Goal: Task Accomplishment & Management: Complete application form

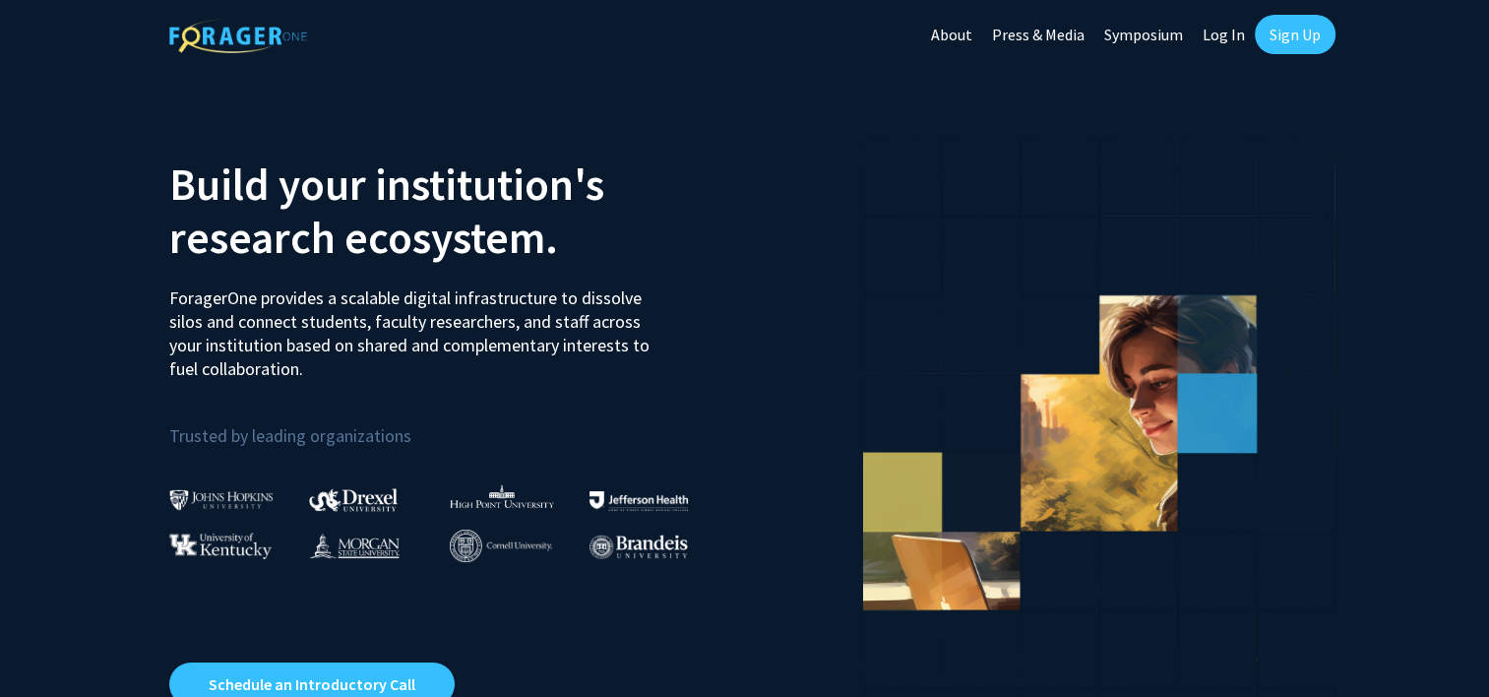
click at [1221, 31] on link "Log In" at bounding box center [1224, 34] width 62 height 69
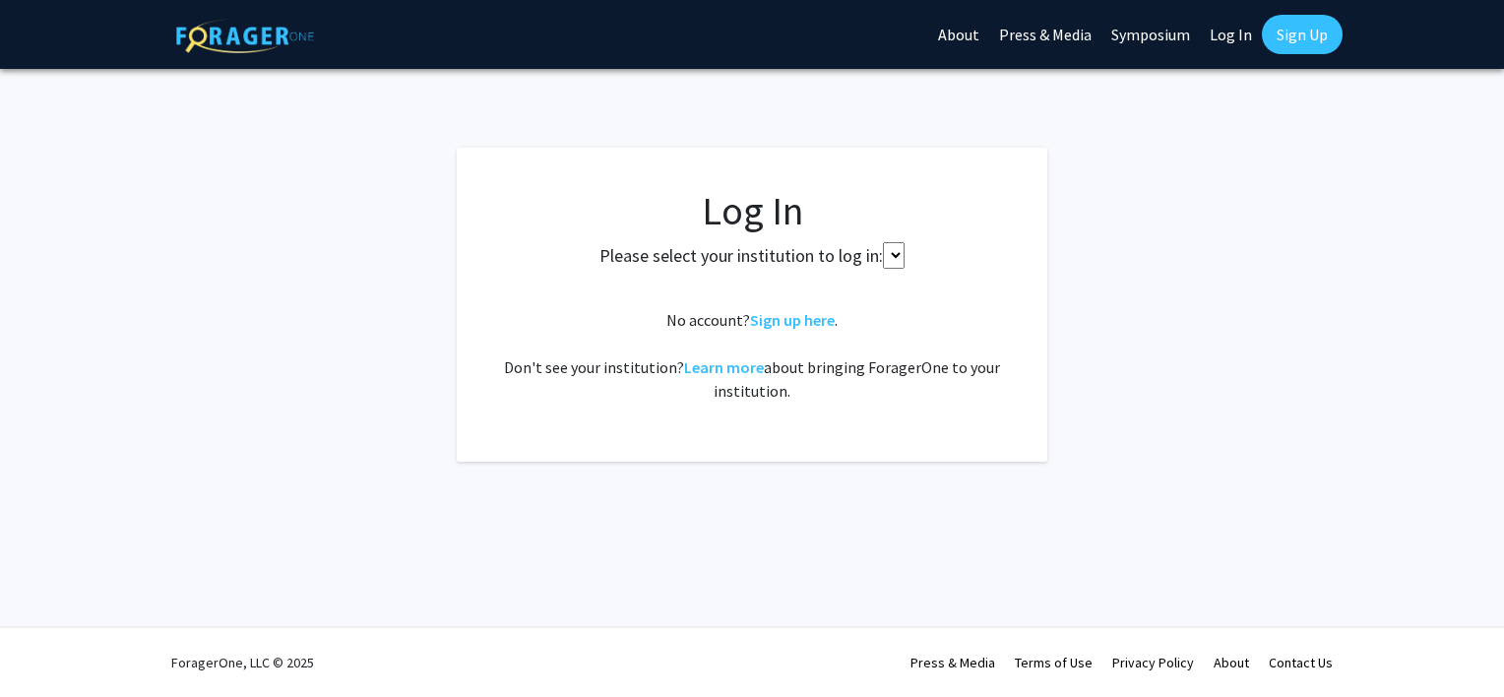
select select
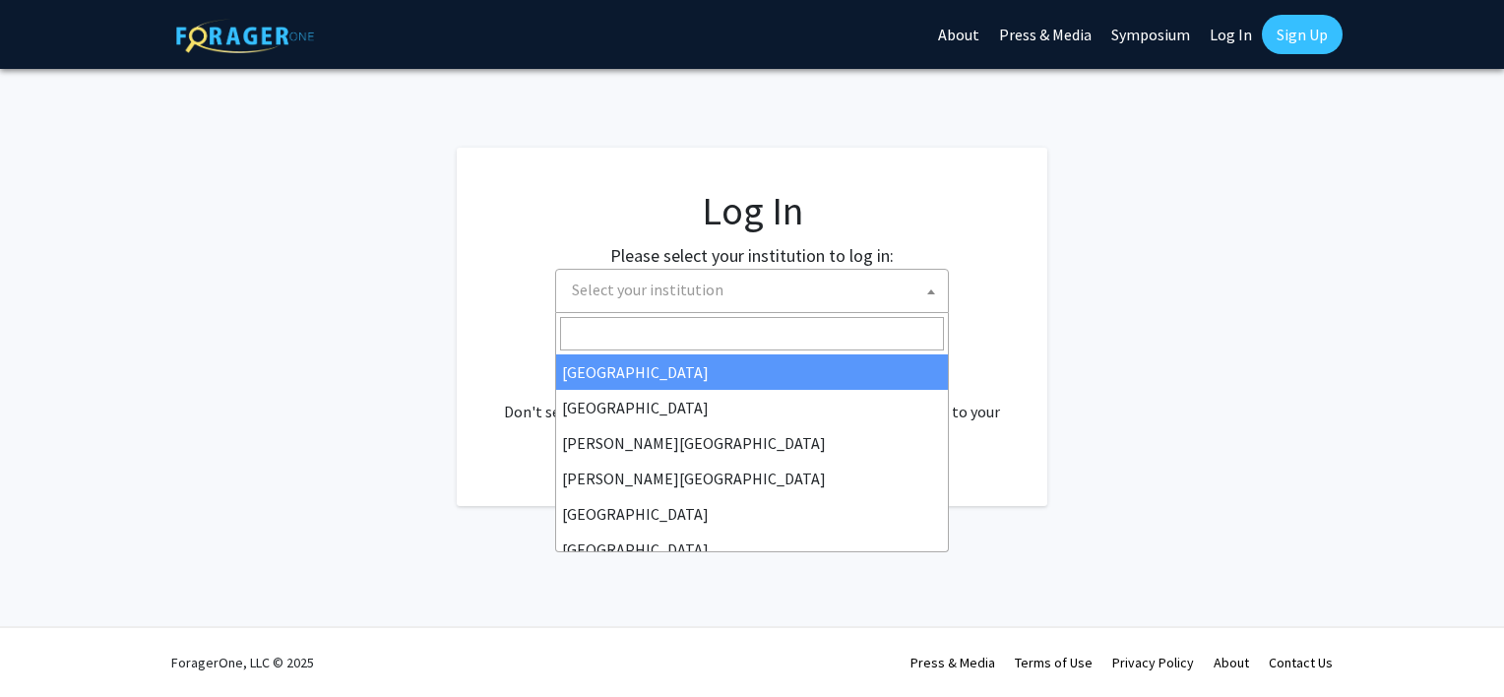
click at [760, 299] on span "Select your institution" at bounding box center [756, 290] width 384 height 40
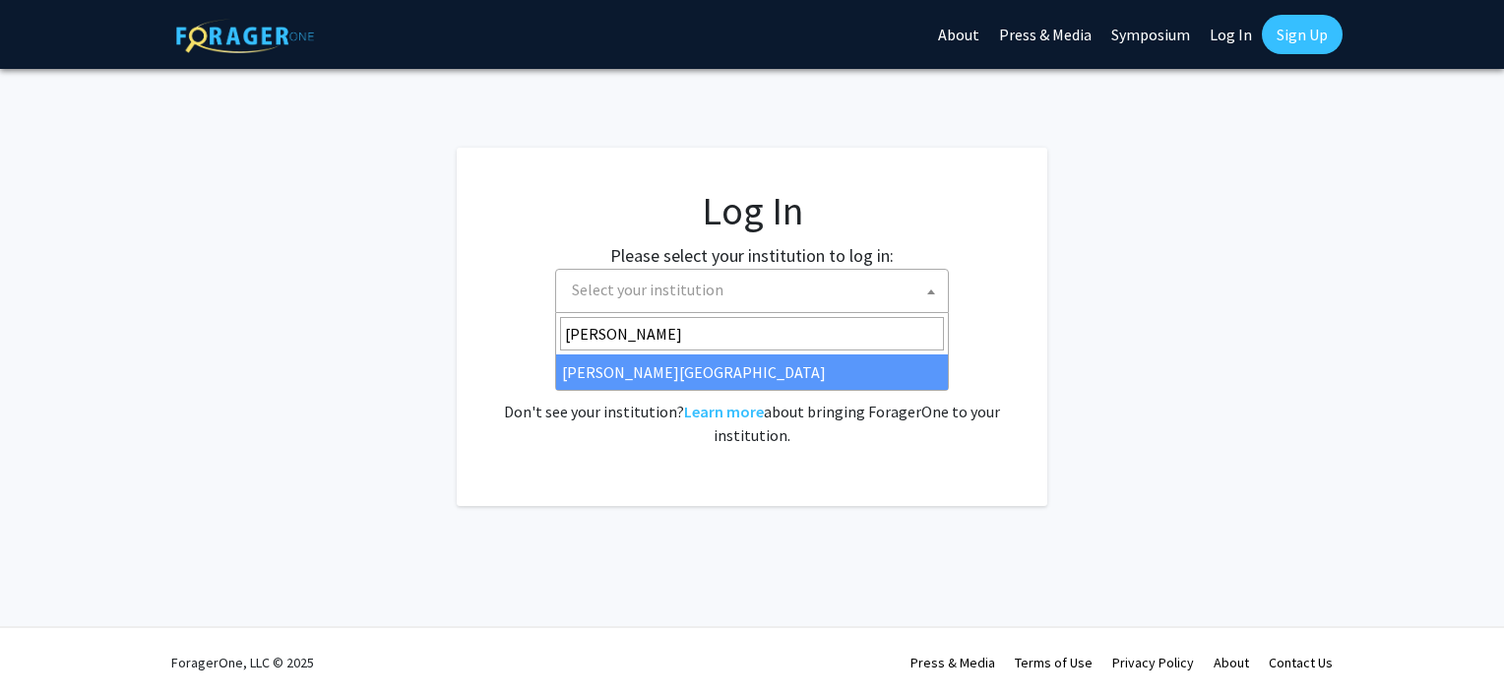
type input "wayne"
drag, startPoint x: 740, startPoint y: 390, endPoint x: 727, endPoint y: 380, distance: 16.1
select select "21"
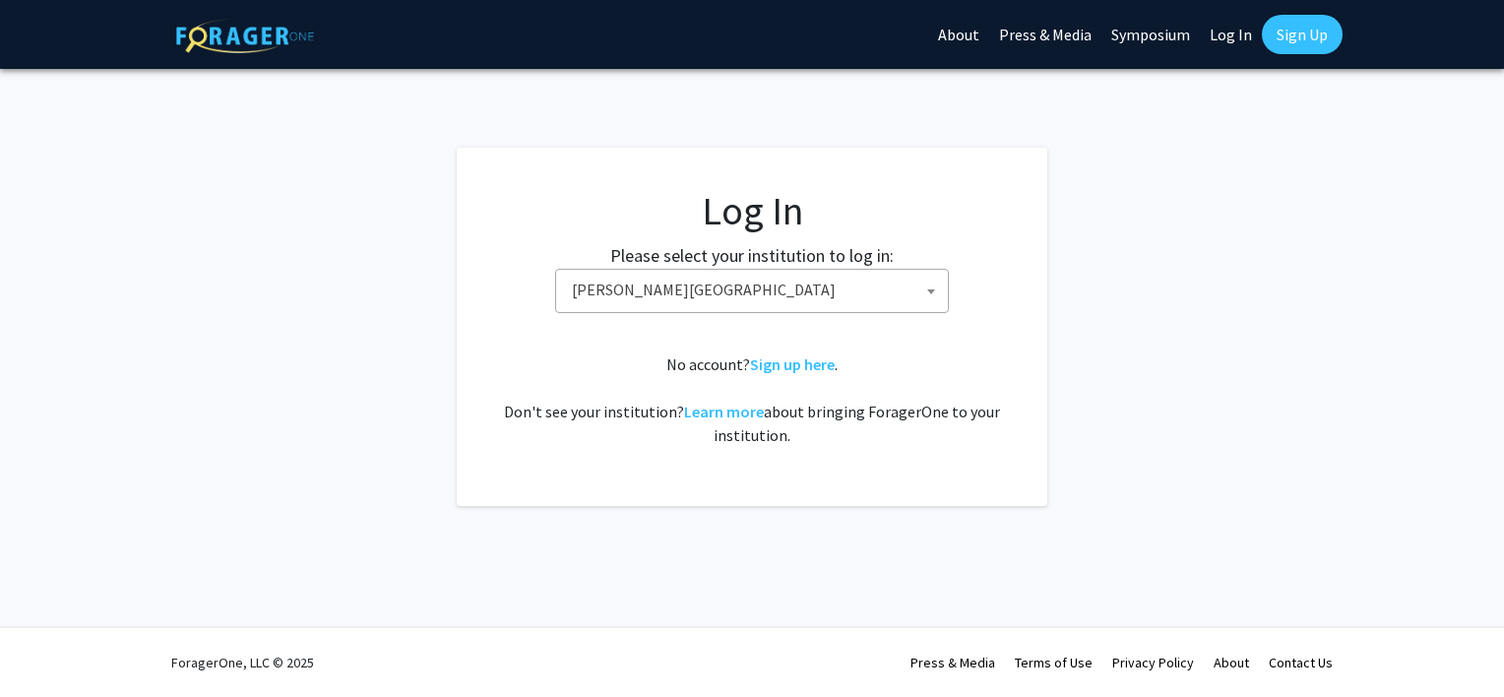
click at [727, 380] on div "No account? Sign up here . Don't see your institution? Learn more about bringin…" at bounding box center [752, 399] width 512 height 94
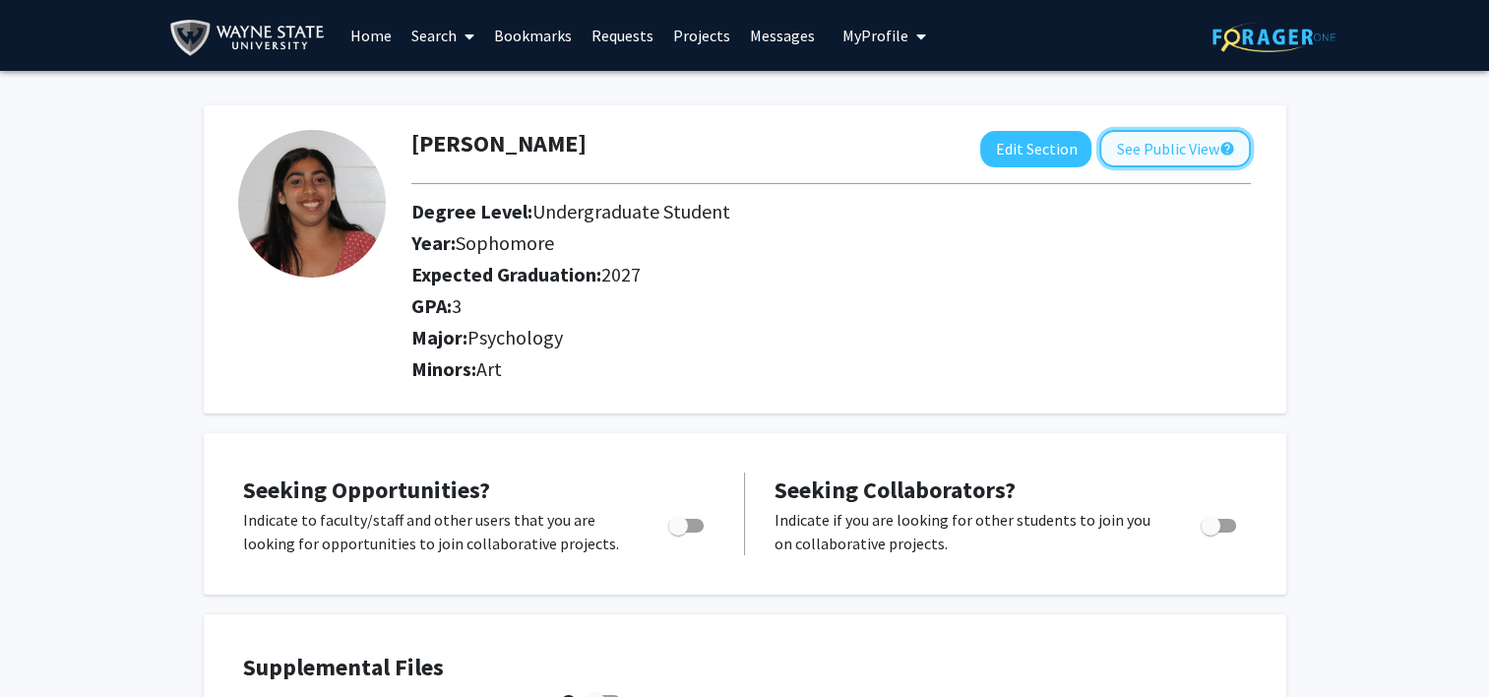
click at [1129, 159] on button "See Public View help" at bounding box center [1175, 148] width 152 height 37
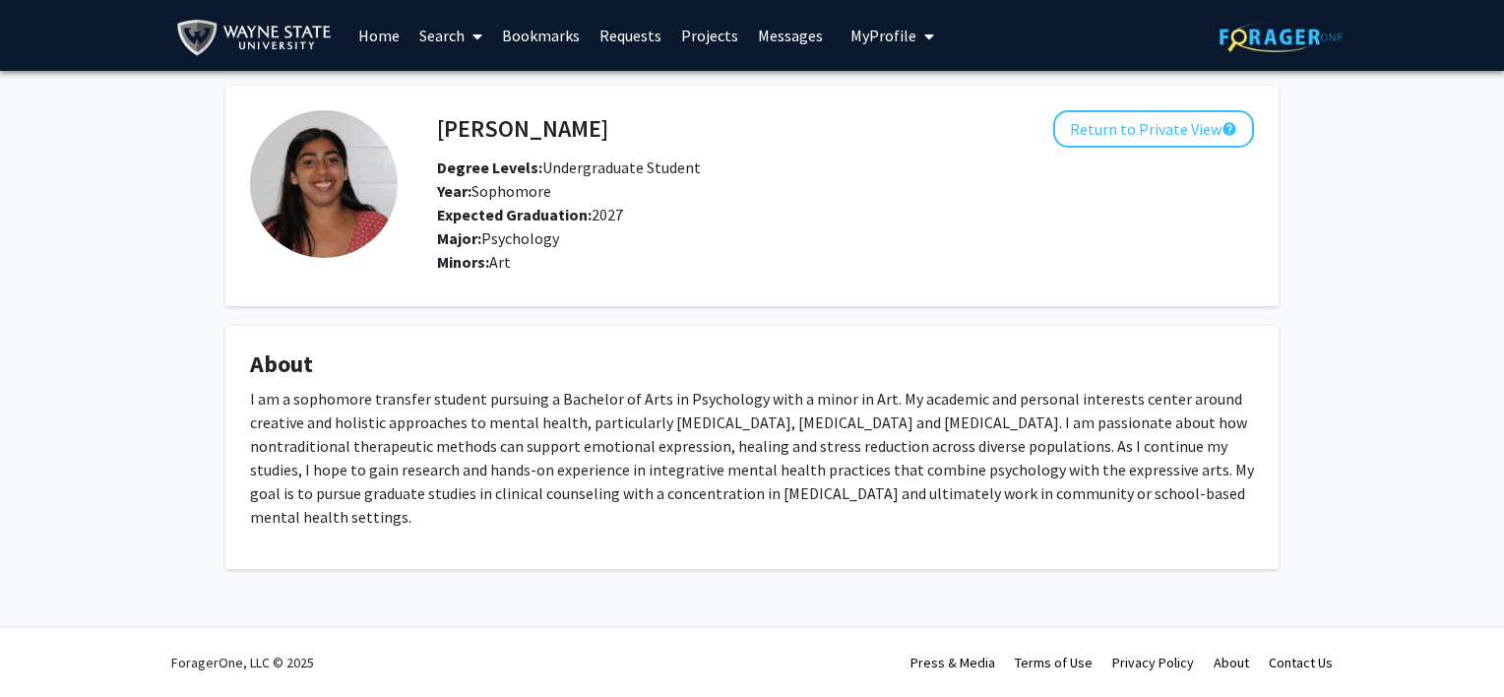
click at [394, 35] on link "Home" at bounding box center [378, 35] width 61 height 69
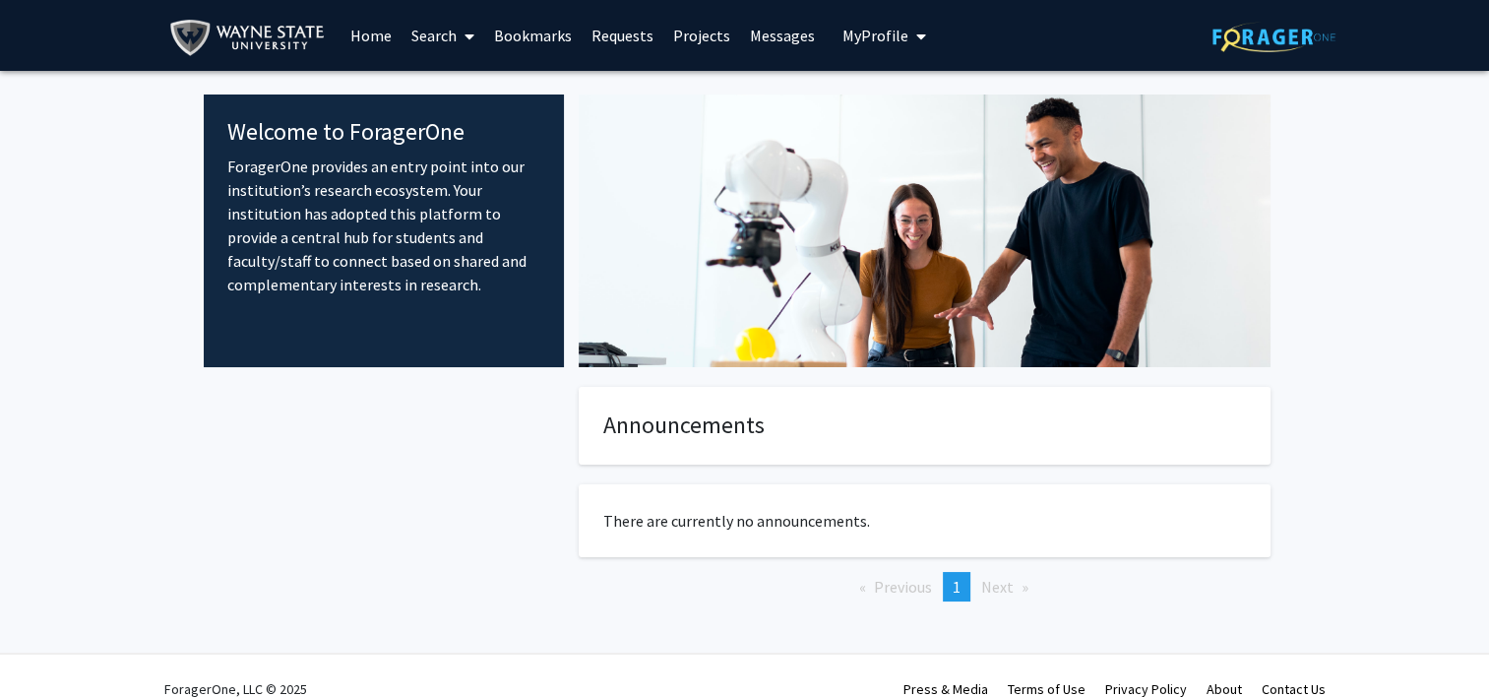
click at [463, 35] on span at bounding box center [466, 36] width 18 height 69
click at [852, 43] on span "My Profile" at bounding box center [875, 36] width 66 height 20
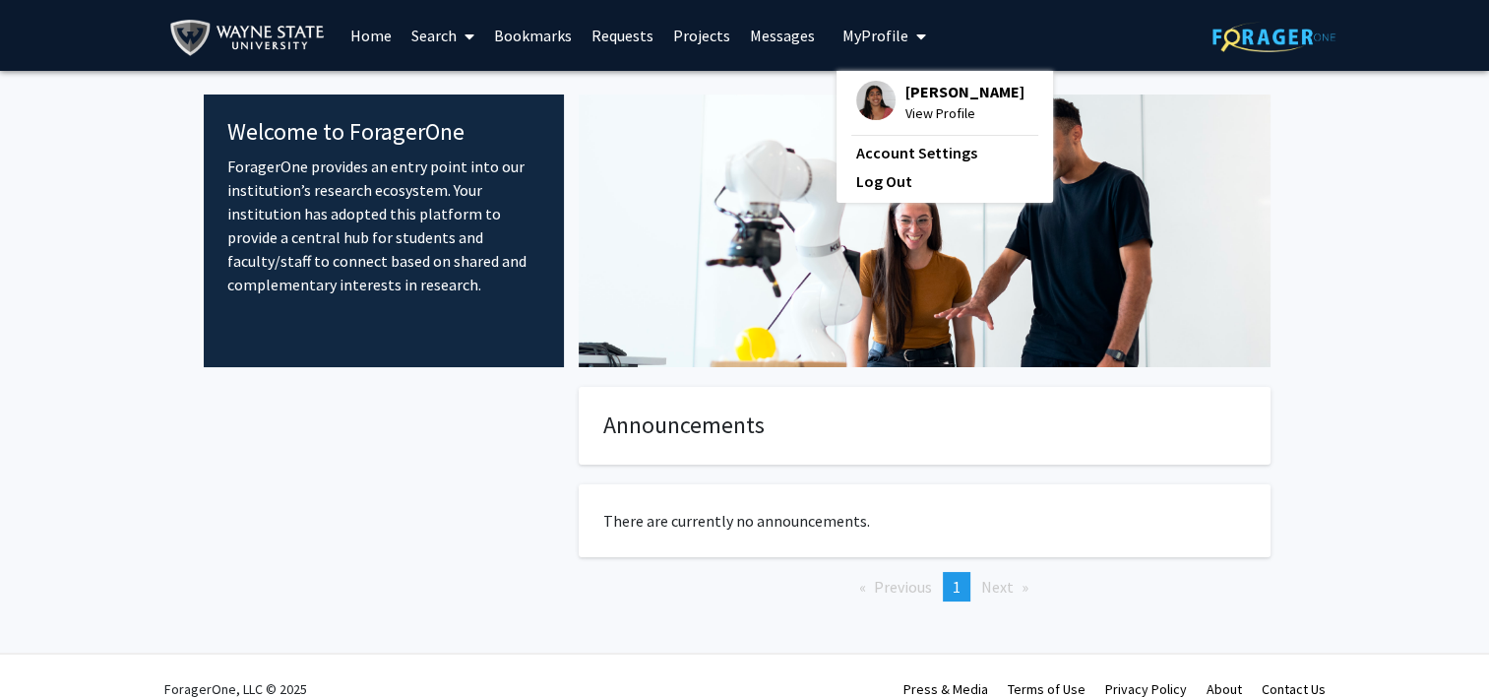
click at [512, 40] on link "Bookmarks" at bounding box center [532, 35] width 97 height 69
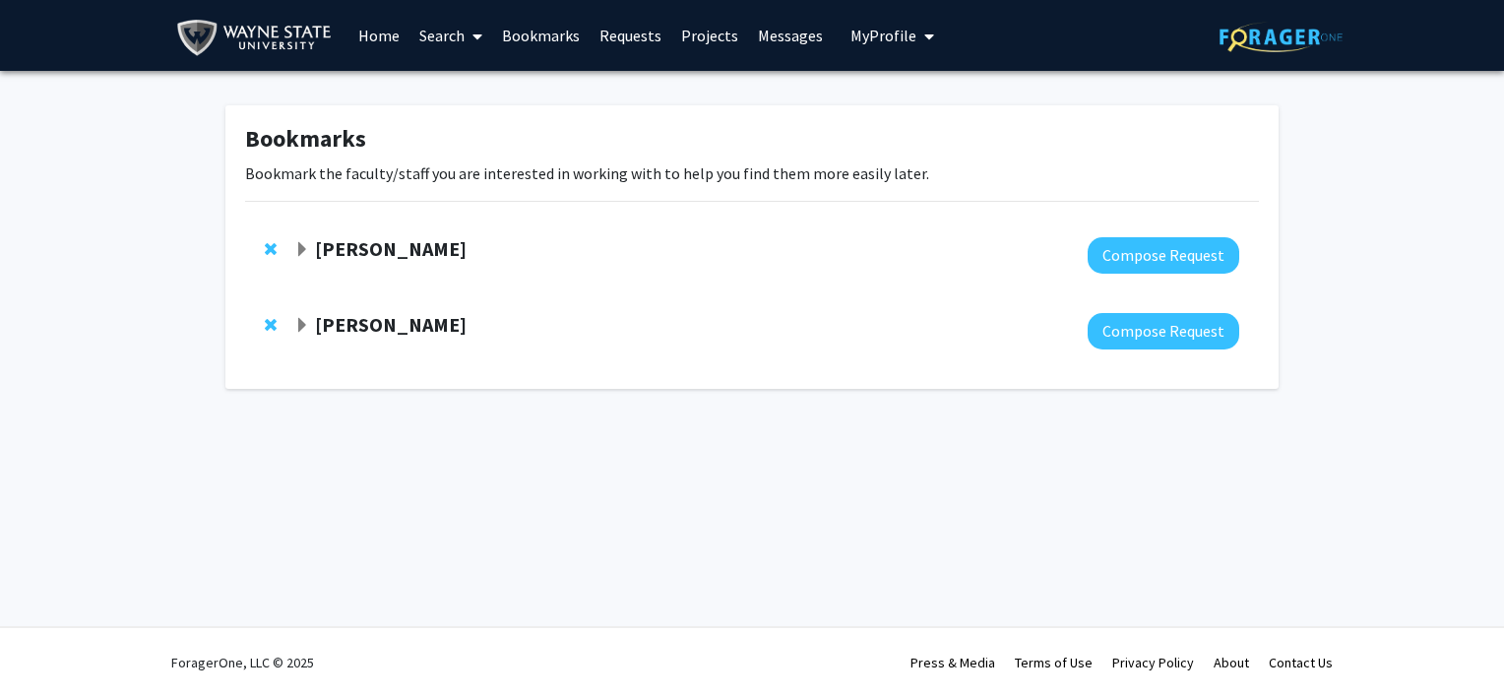
click at [405, 252] on strong "[PERSON_NAME]" at bounding box center [391, 248] width 152 height 25
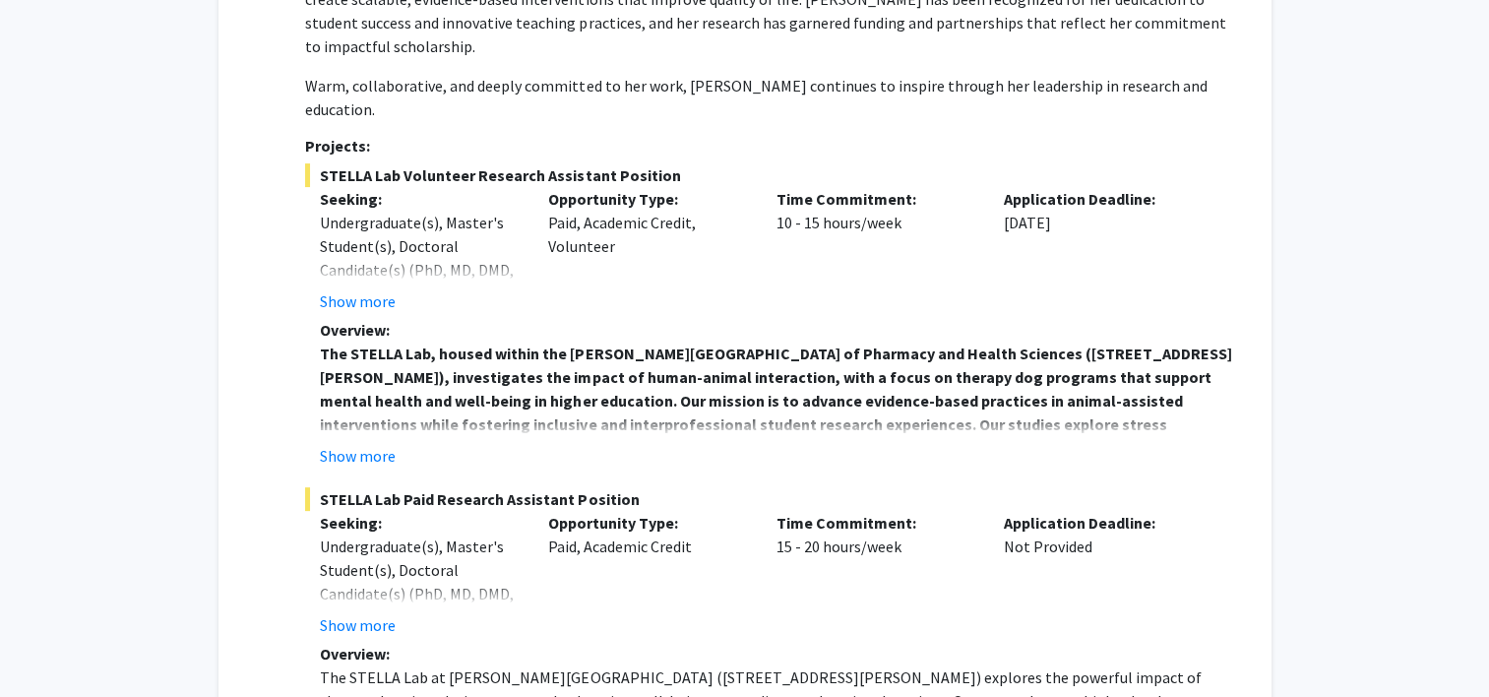
scroll to position [502, 0]
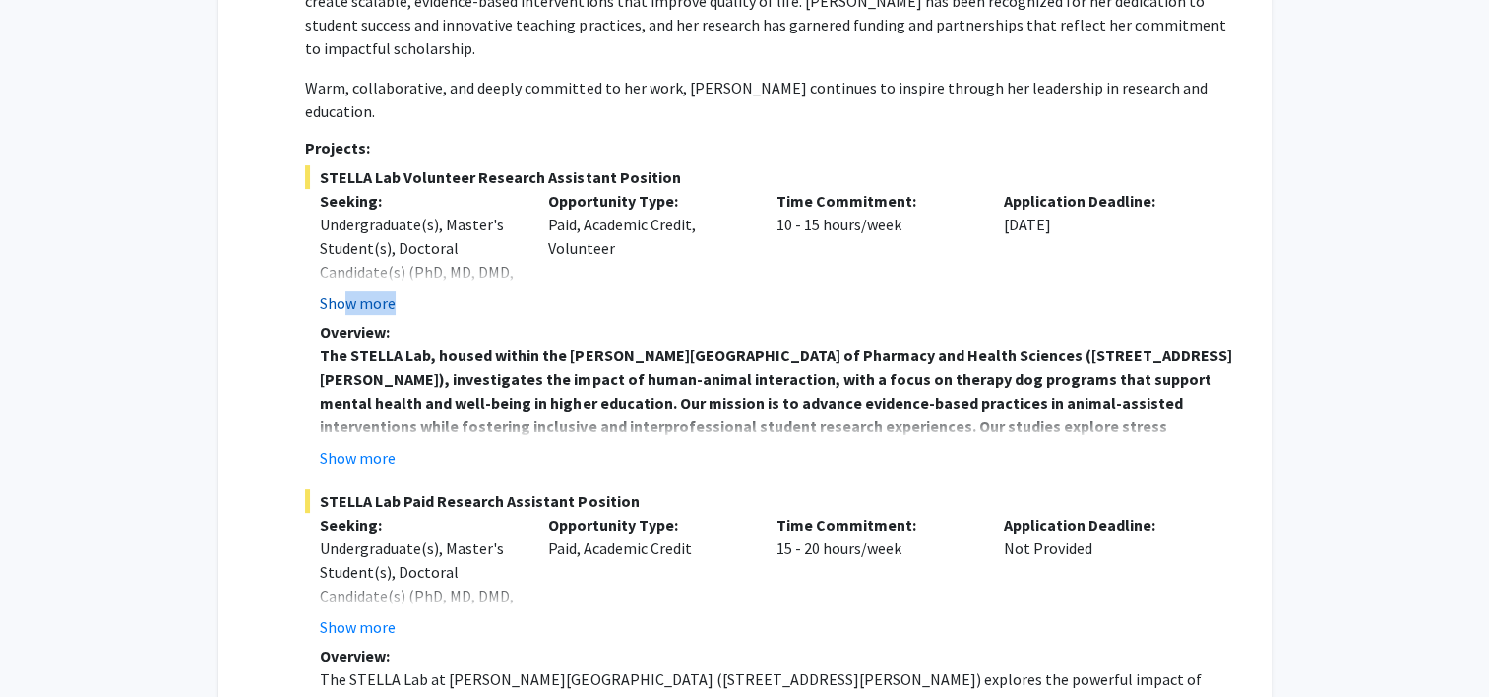
drag, startPoint x: 343, startPoint y: 268, endPoint x: 344, endPoint y: 256, distance: 11.9
click at [344, 256] on div "STELLA Lab Volunteer Research Assistant Position Seeking: Undergraduate(s), Mas…" at bounding box center [768, 317] width 926 height 304
click at [344, 291] on button "Show more" at bounding box center [358, 303] width 76 height 24
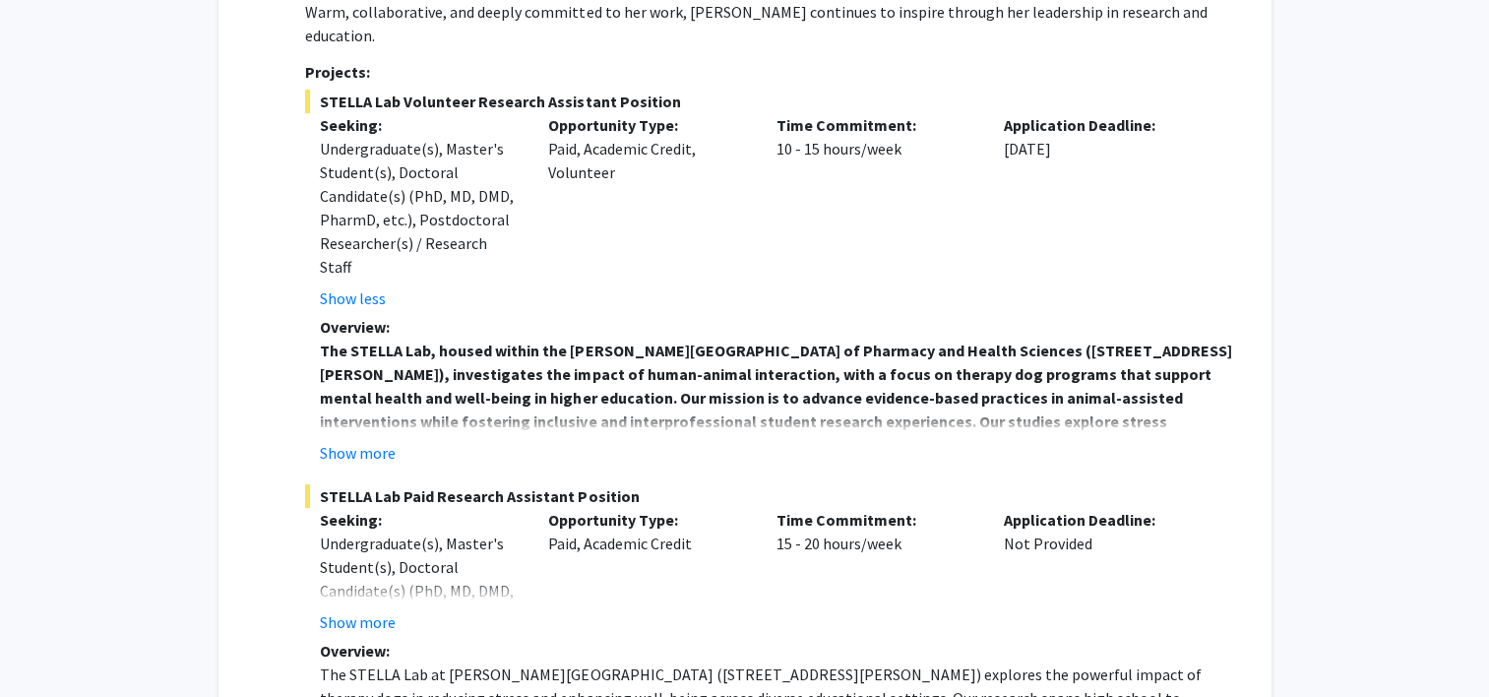
scroll to position [582, 0]
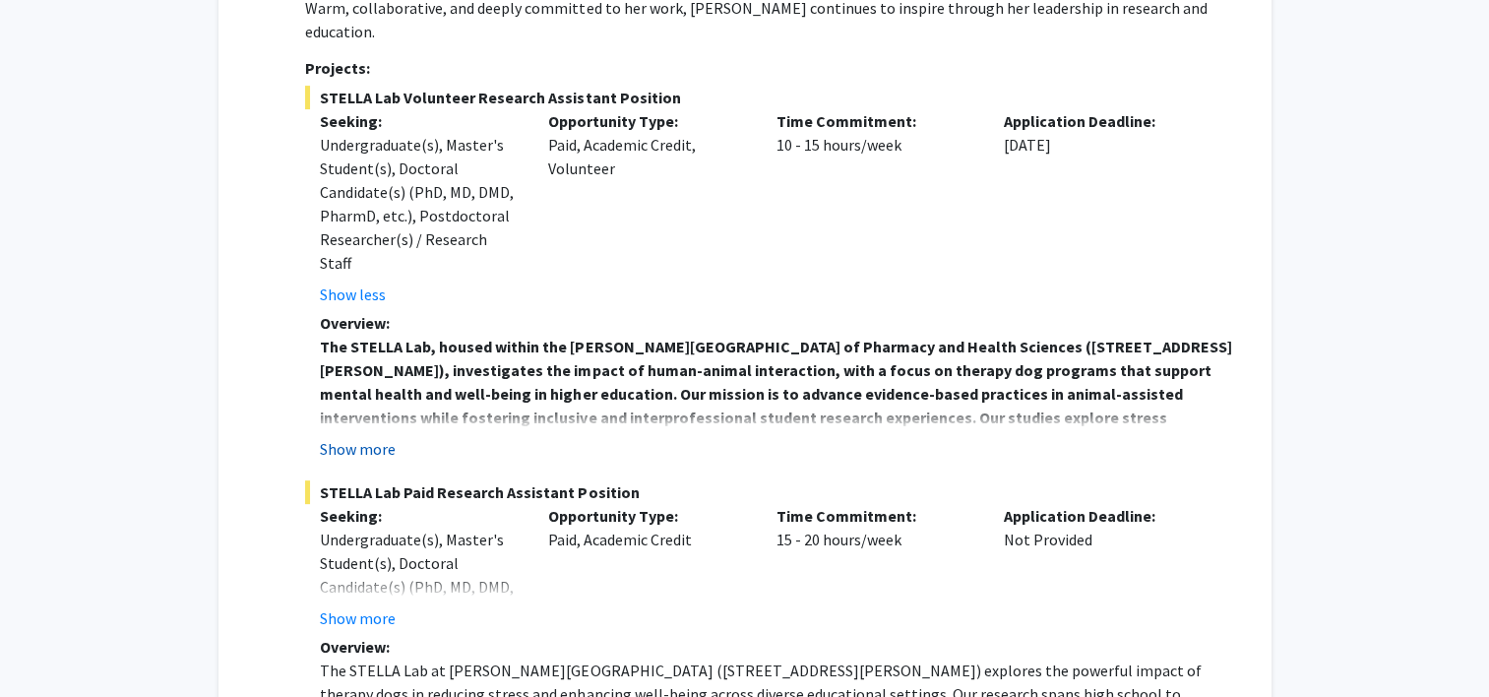
click at [364, 437] on button "Show more" at bounding box center [358, 449] width 76 height 24
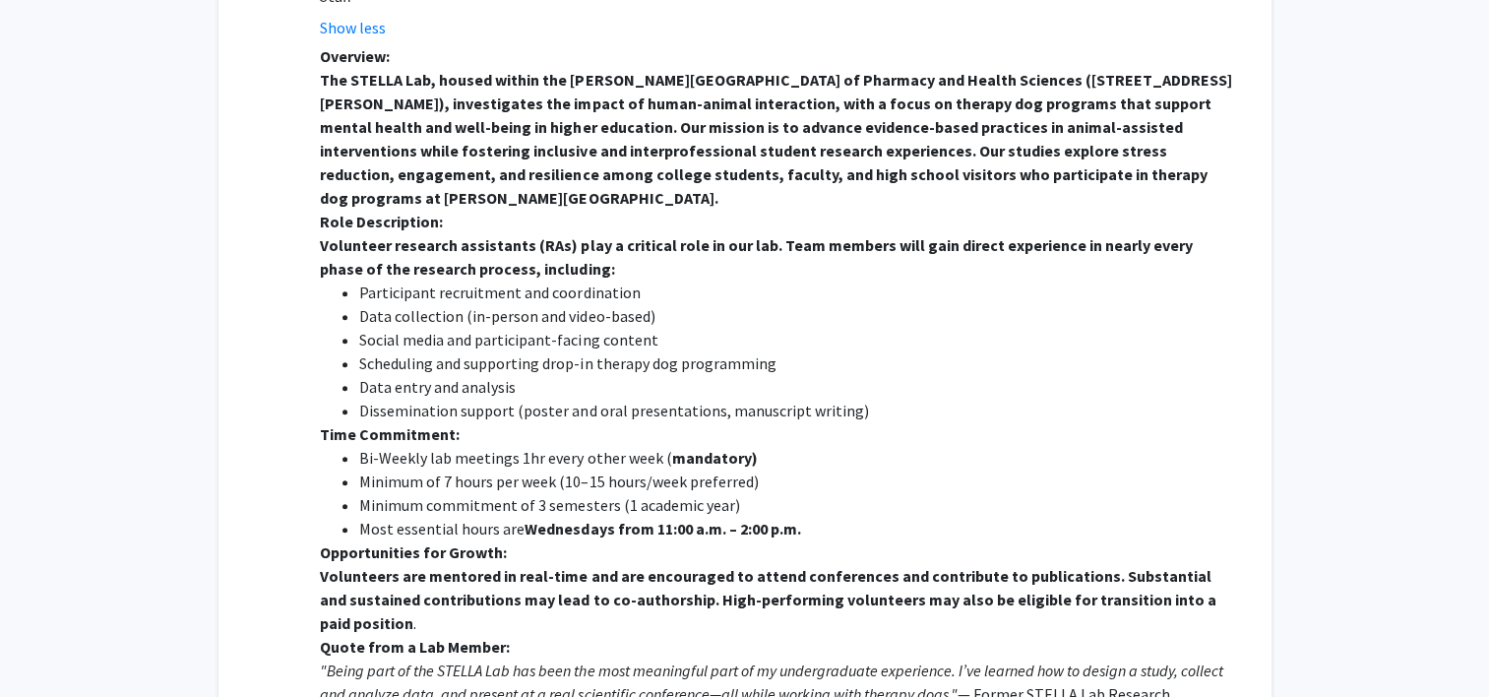
scroll to position [818, 0]
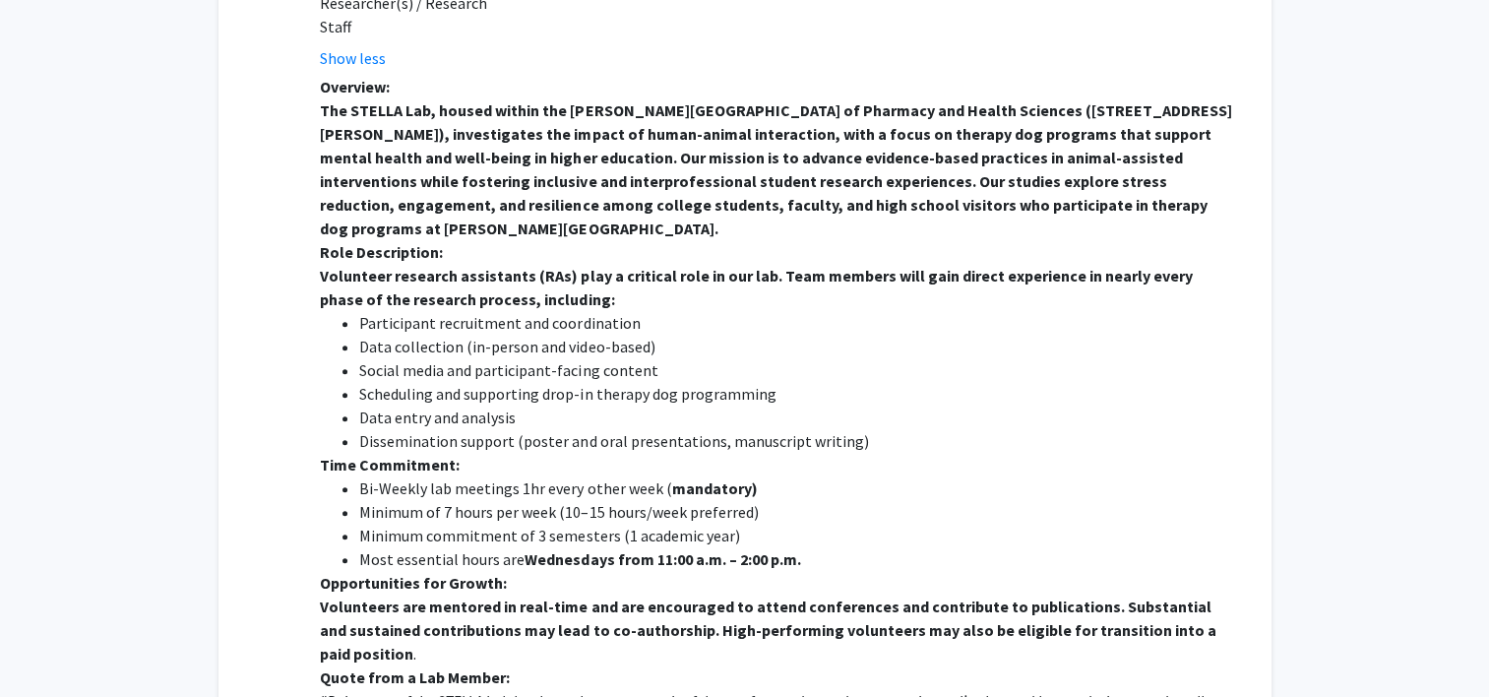
click at [726, 405] on li "Data entry and analysis" at bounding box center [795, 417] width 872 height 24
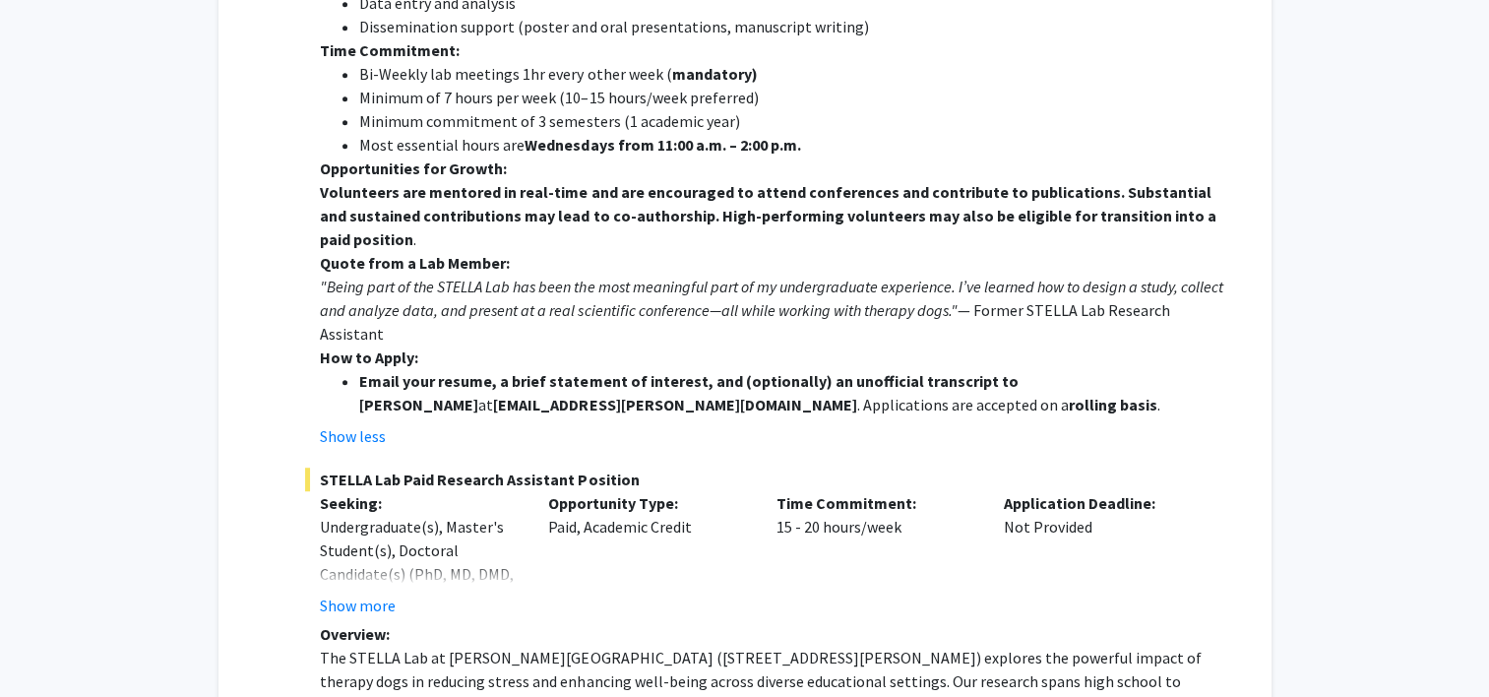
scroll to position [1234, 0]
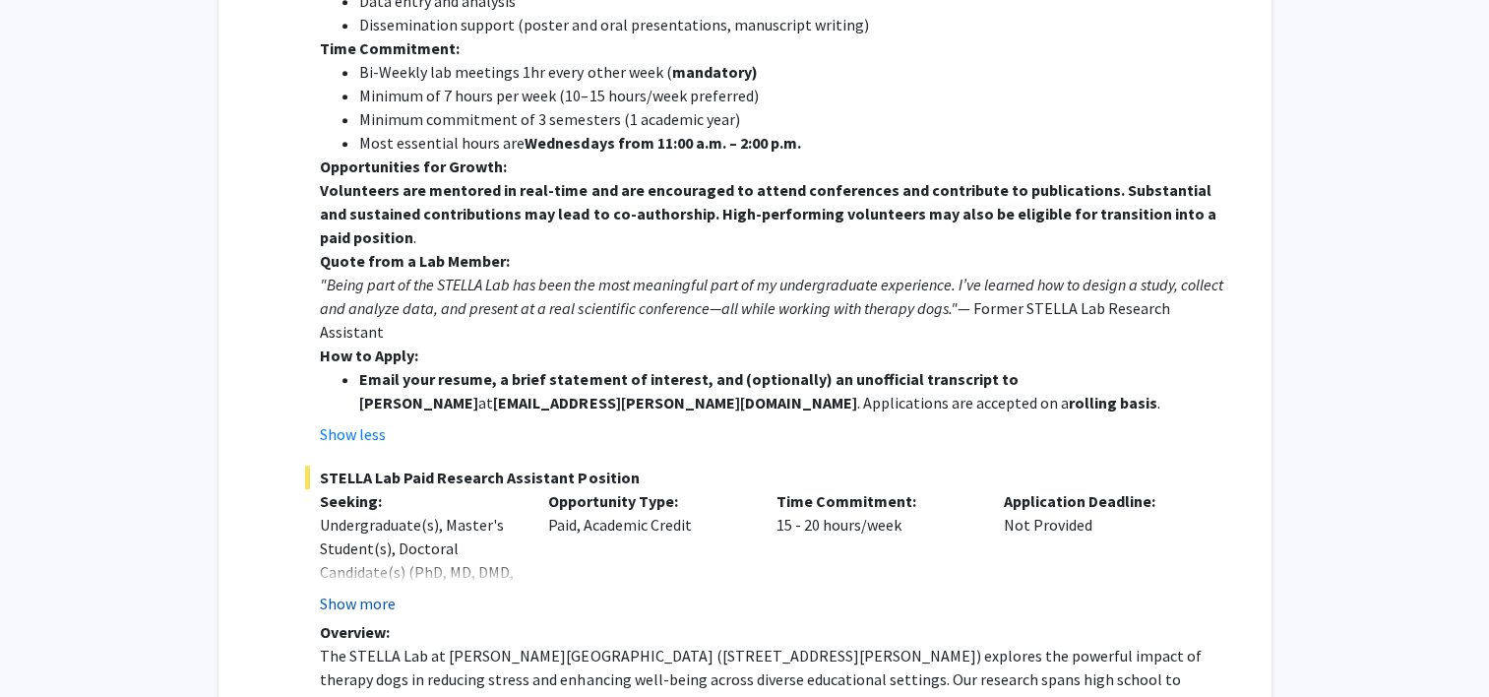
click at [376, 592] on button "Show more" at bounding box center [358, 604] width 76 height 24
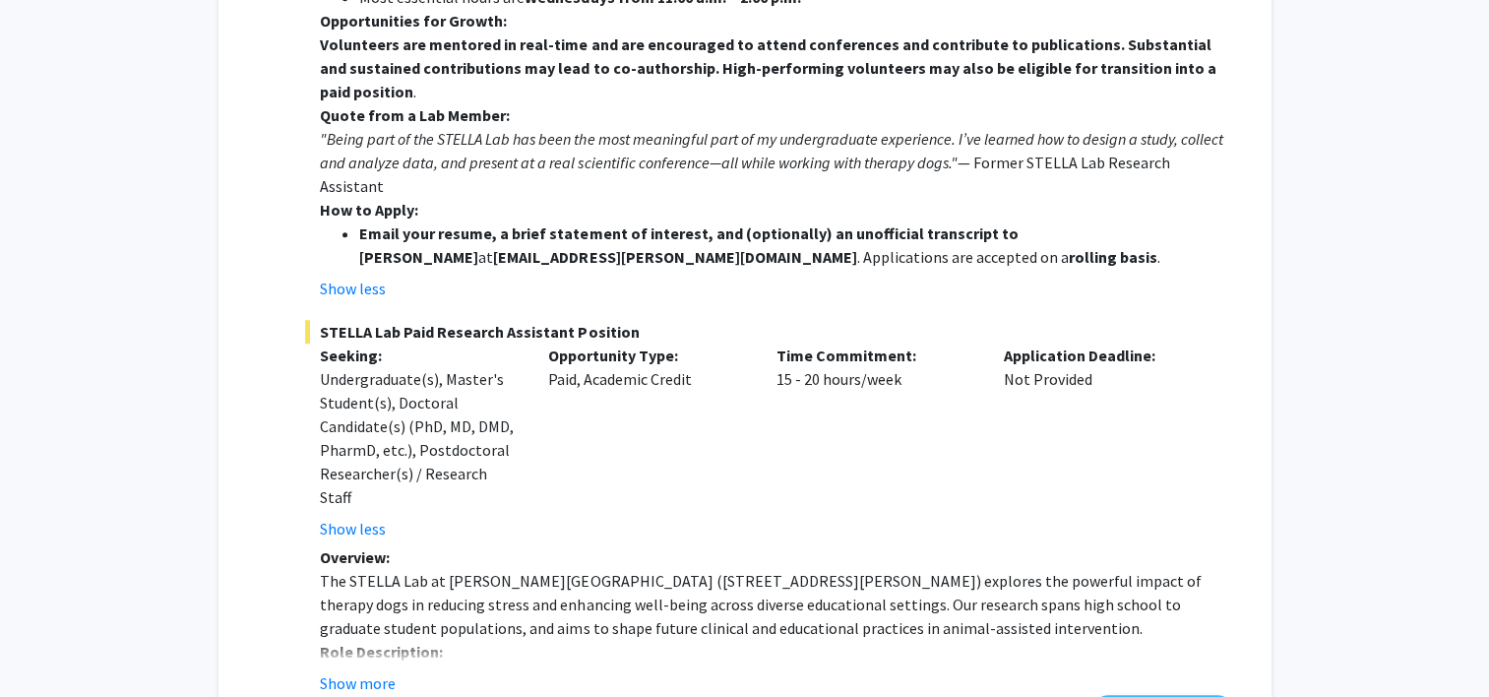
scroll to position [1491, 0]
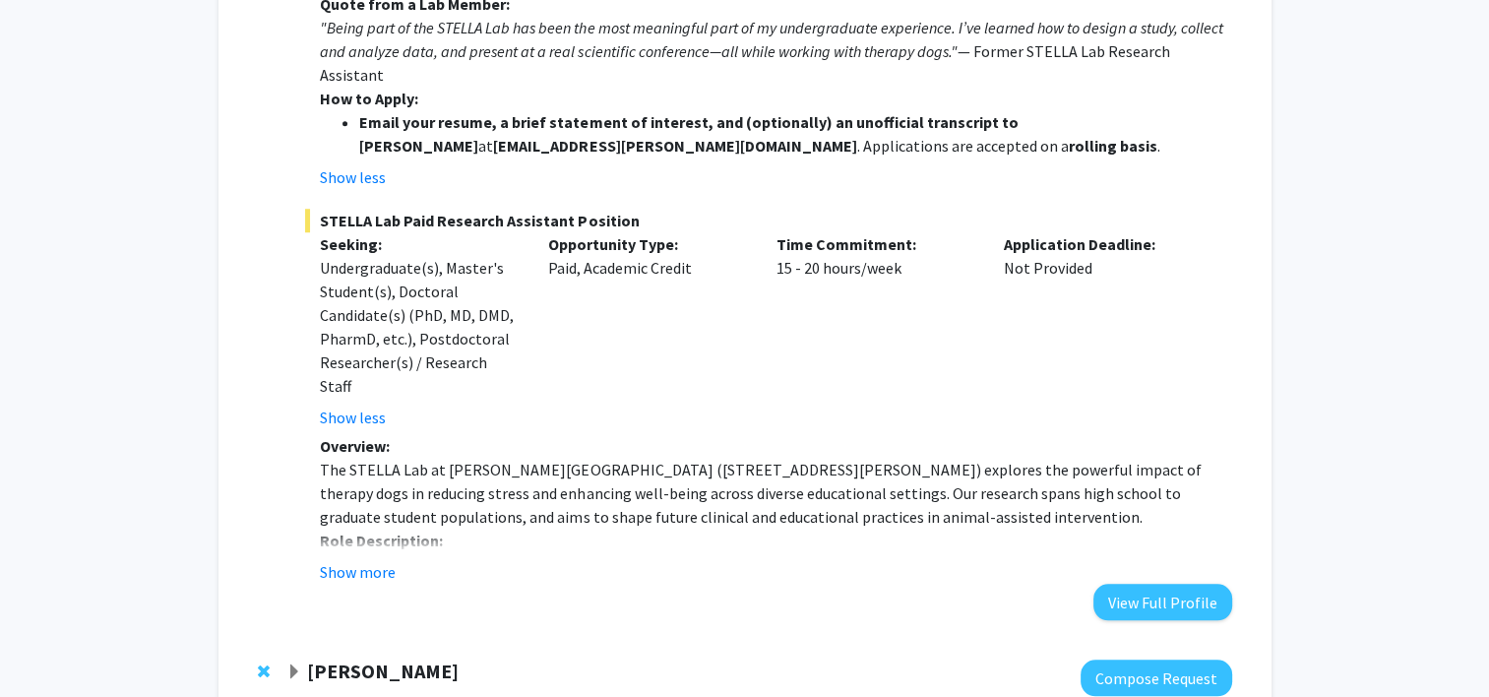
click at [385, 658] on strong "[PERSON_NAME]" at bounding box center [383, 670] width 152 height 25
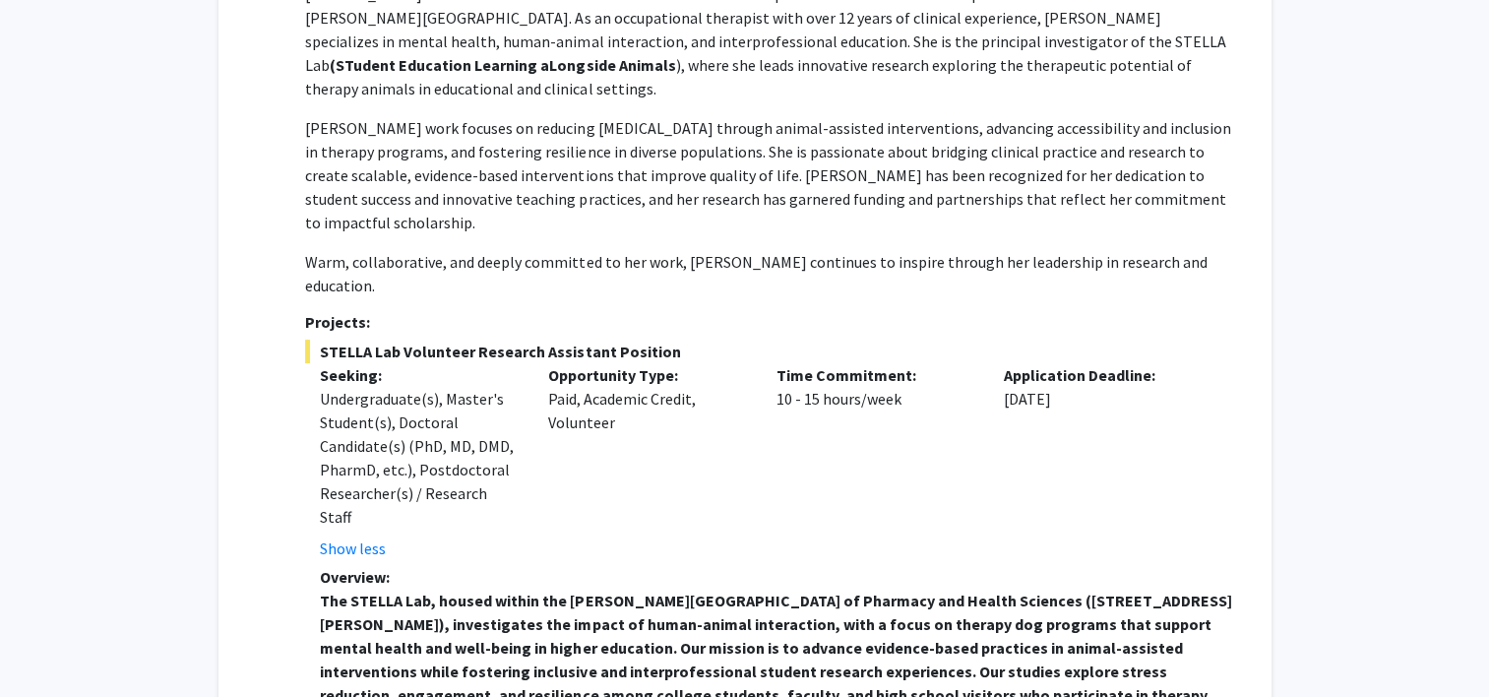
scroll to position [0, 0]
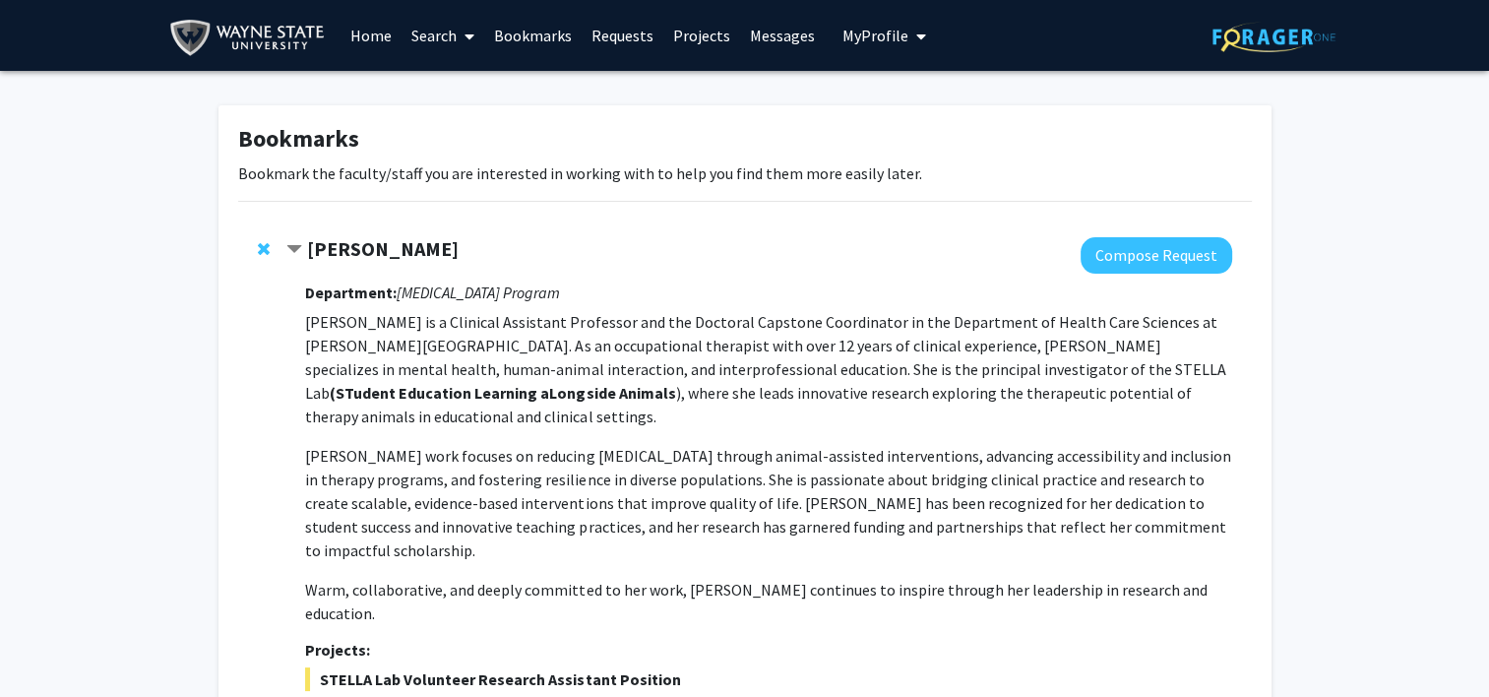
click at [358, 243] on strong "[PERSON_NAME]" at bounding box center [383, 248] width 152 height 25
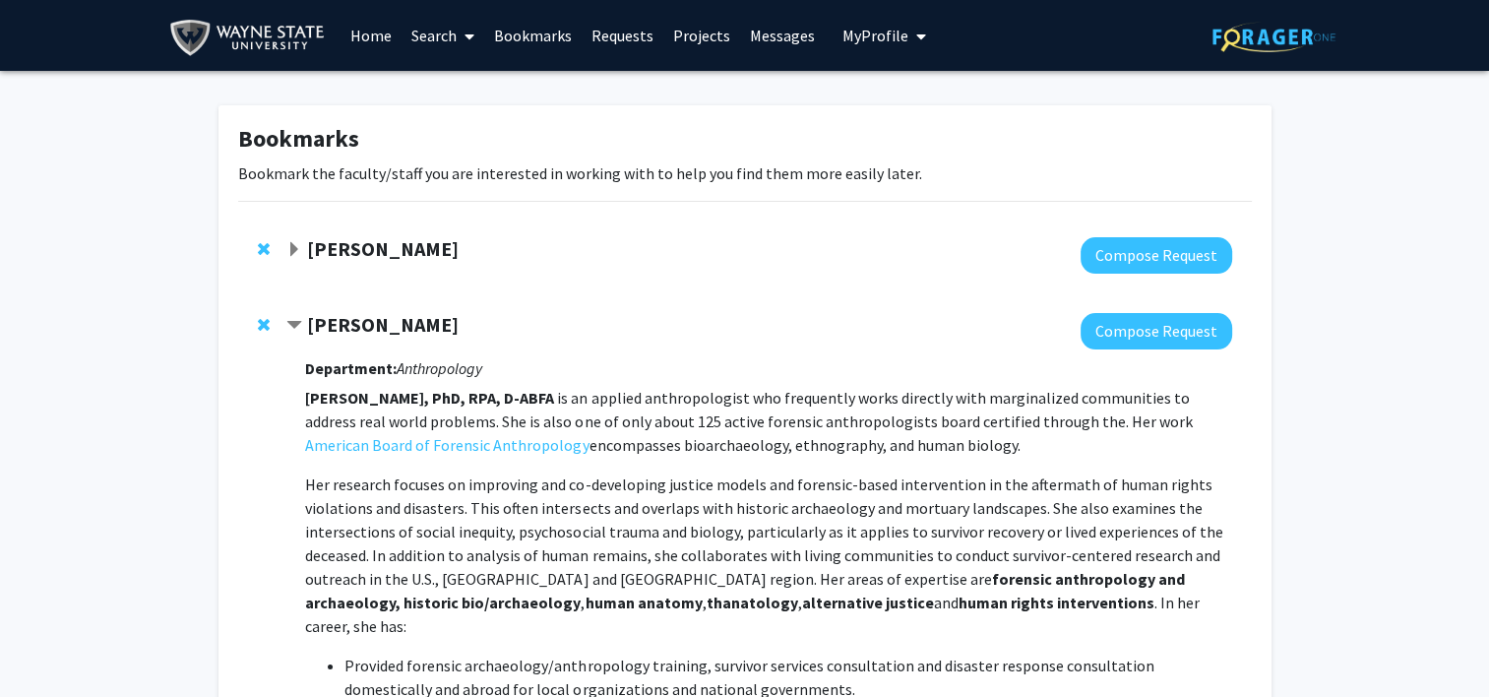
click at [395, 319] on strong "[PERSON_NAME]" at bounding box center [383, 324] width 152 height 25
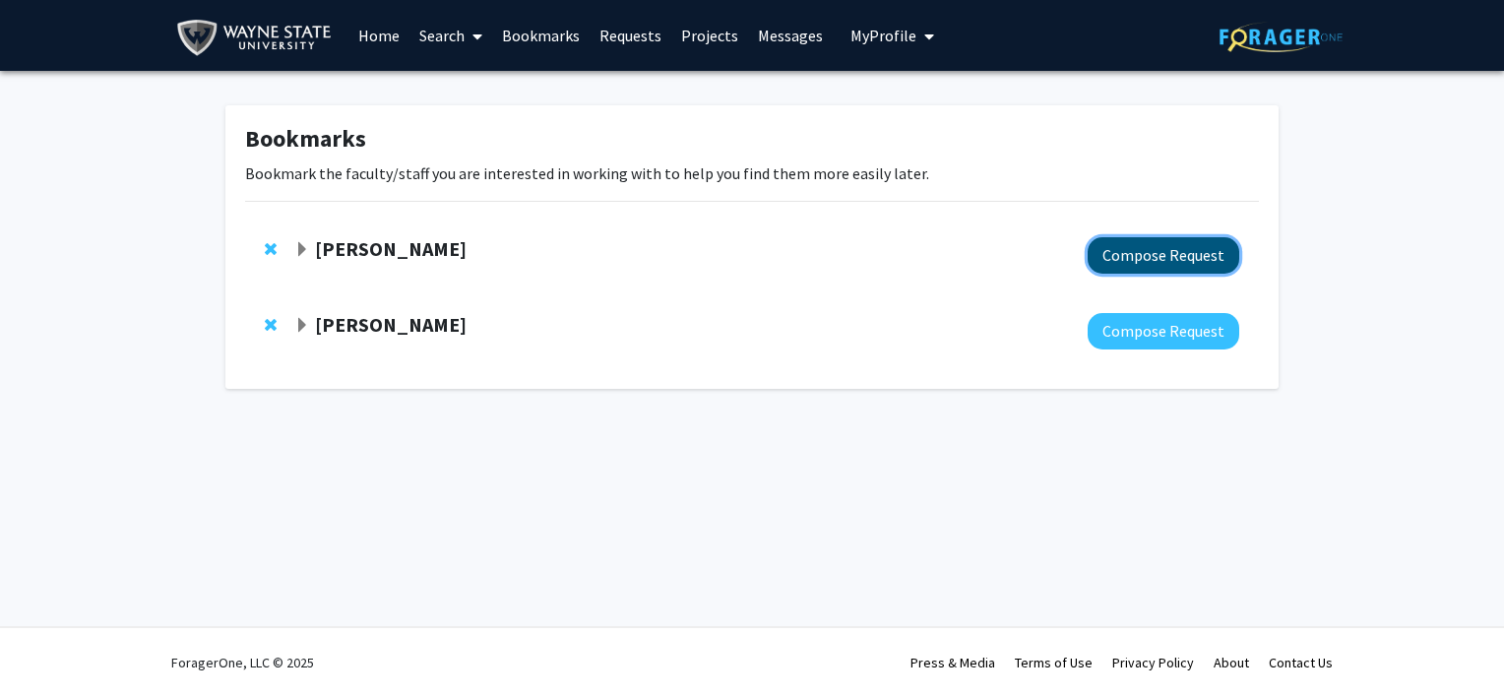
click at [1092, 254] on button "Compose Request" at bounding box center [1164, 255] width 152 height 36
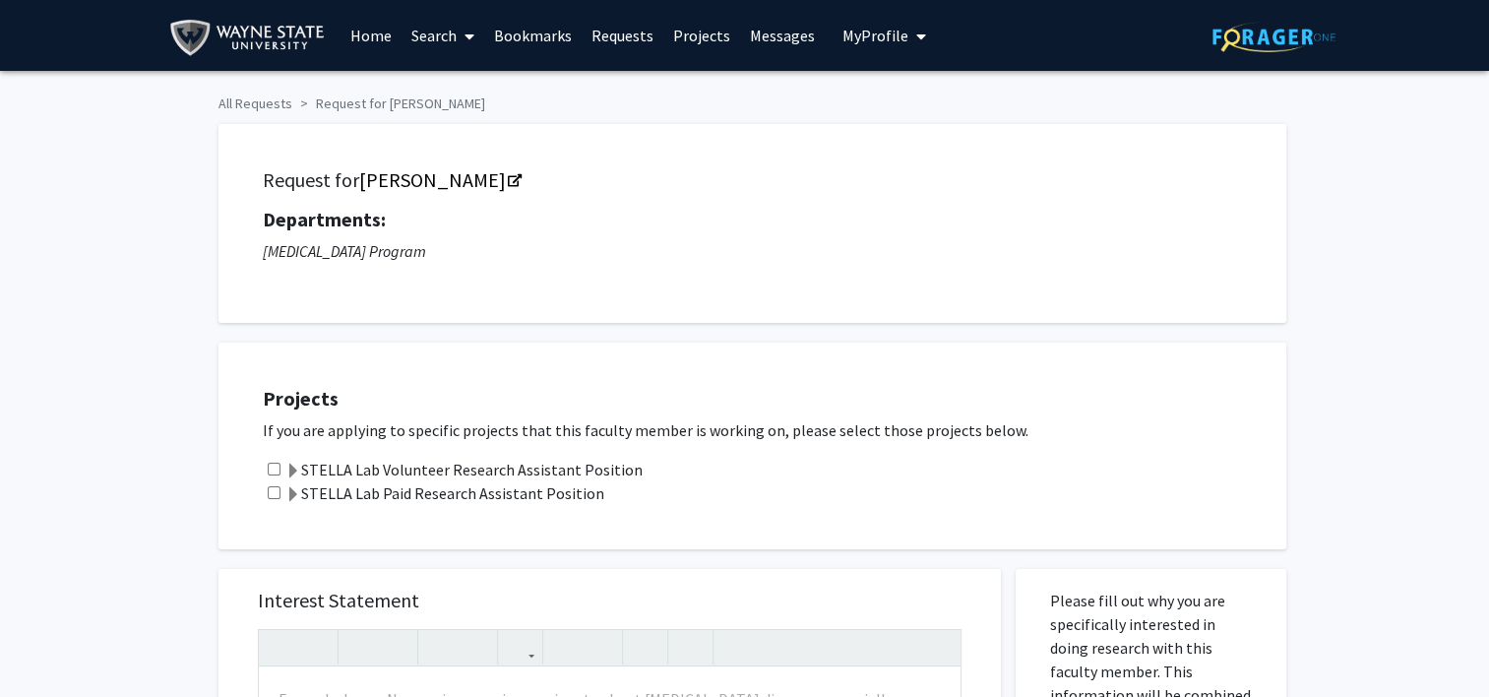
click at [384, 470] on label "STELLA Lab Volunteer Research Assistant Position" at bounding box center [463, 470] width 357 height 24
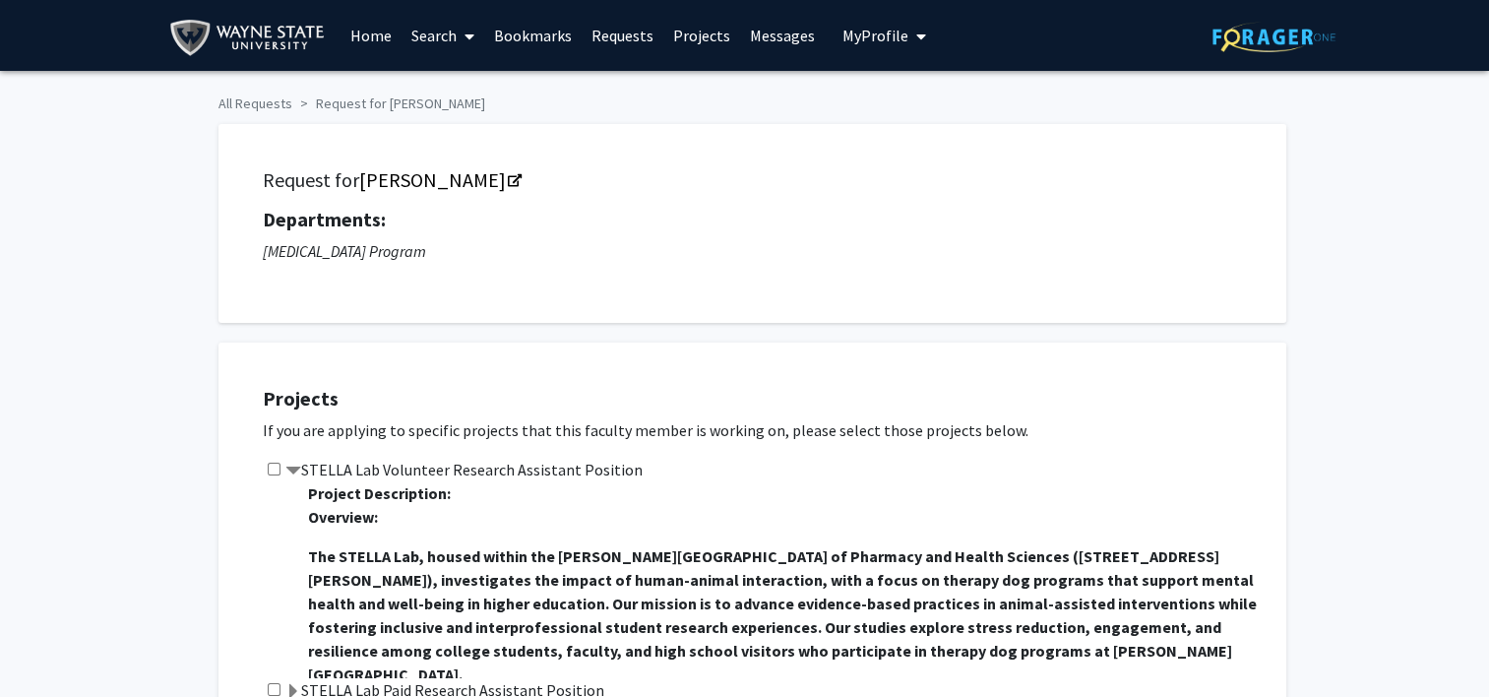
click at [261, 481] on div "Projects If you are applying to specific projects that this faculty member is w…" at bounding box center [764, 544] width 1043 height 354
drag, startPoint x: 269, startPoint y: 479, endPoint x: 272, endPoint y: 467, distance: 12.2
click at [272, 467] on div "STELLA Lab Volunteer Research Assistant Position Project Description: Overview:…" at bounding box center [765, 568] width 1004 height 220
click at [272, 467] on input "checkbox" at bounding box center [274, 469] width 13 height 13
checkbox input "true"
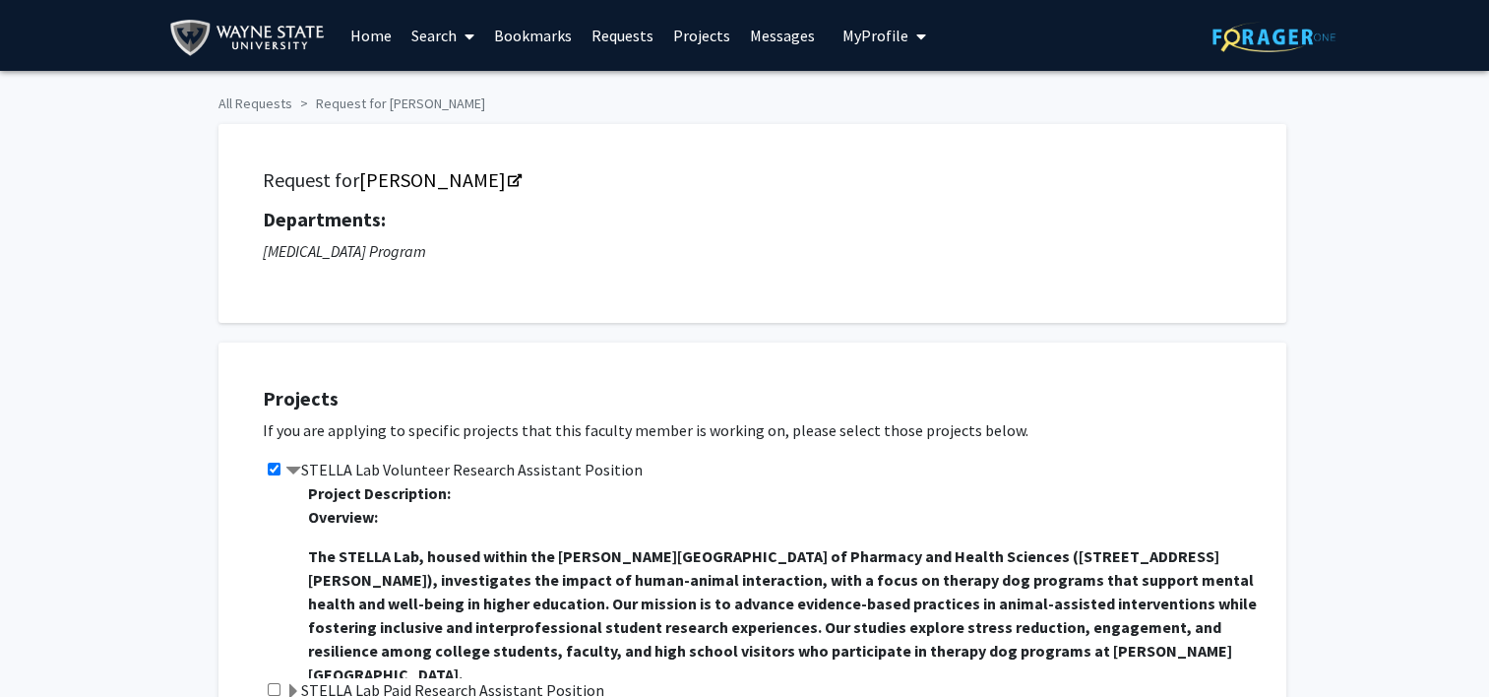
click at [587, 467] on label "STELLA Lab Volunteer Research Assistant Position" at bounding box center [463, 470] width 357 height 24
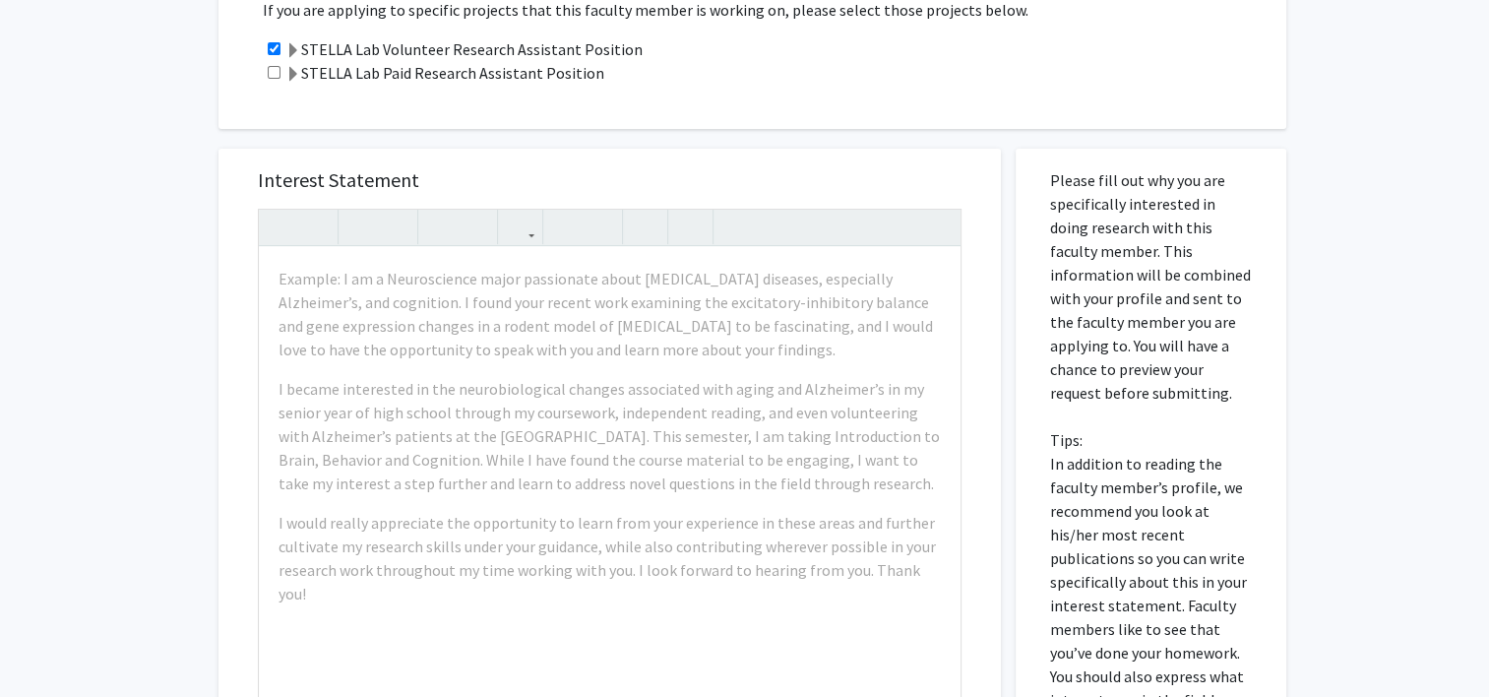
scroll to position [419, 0]
click at [505, 153] on div "Interest Statement Example: I am a Neuroscience major passionate about [MEDICAL…" at bounding box center [609, 443] width 743 height 587
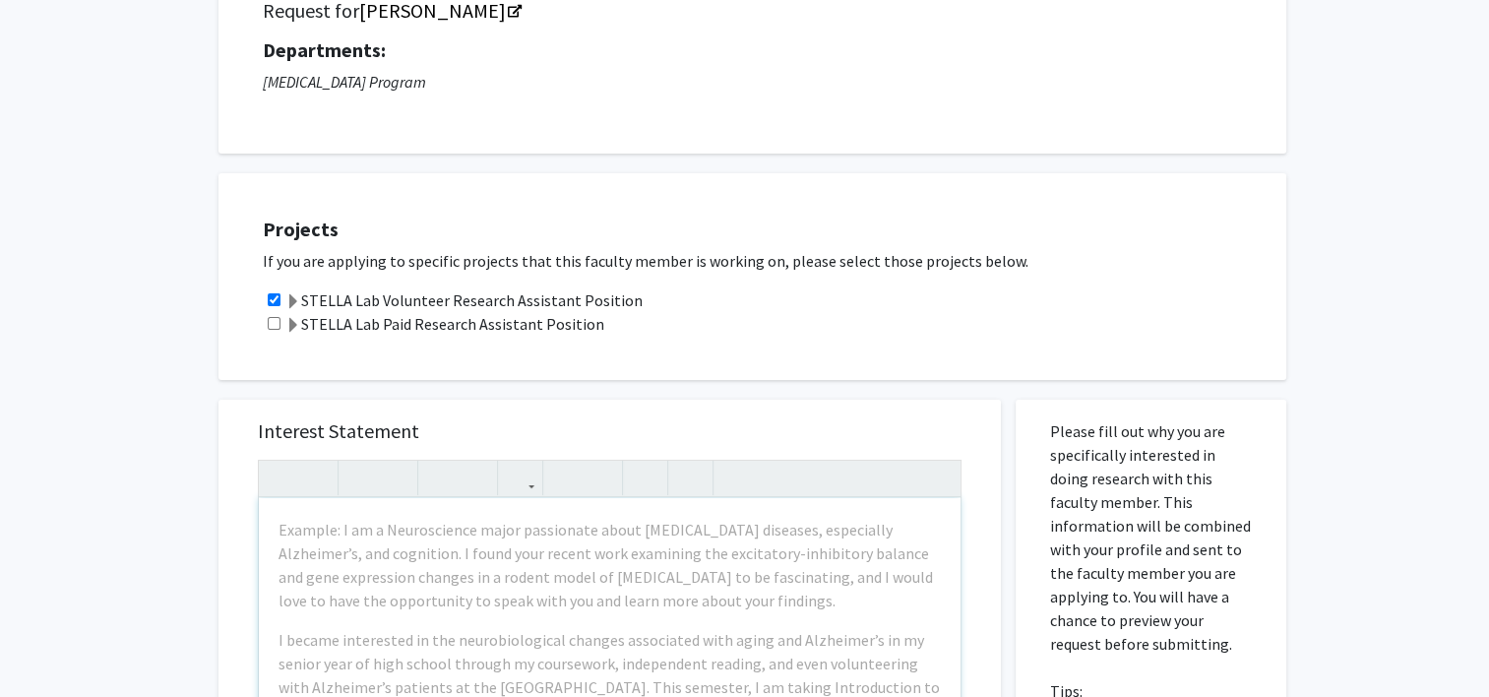
scroll to position [0, 0]
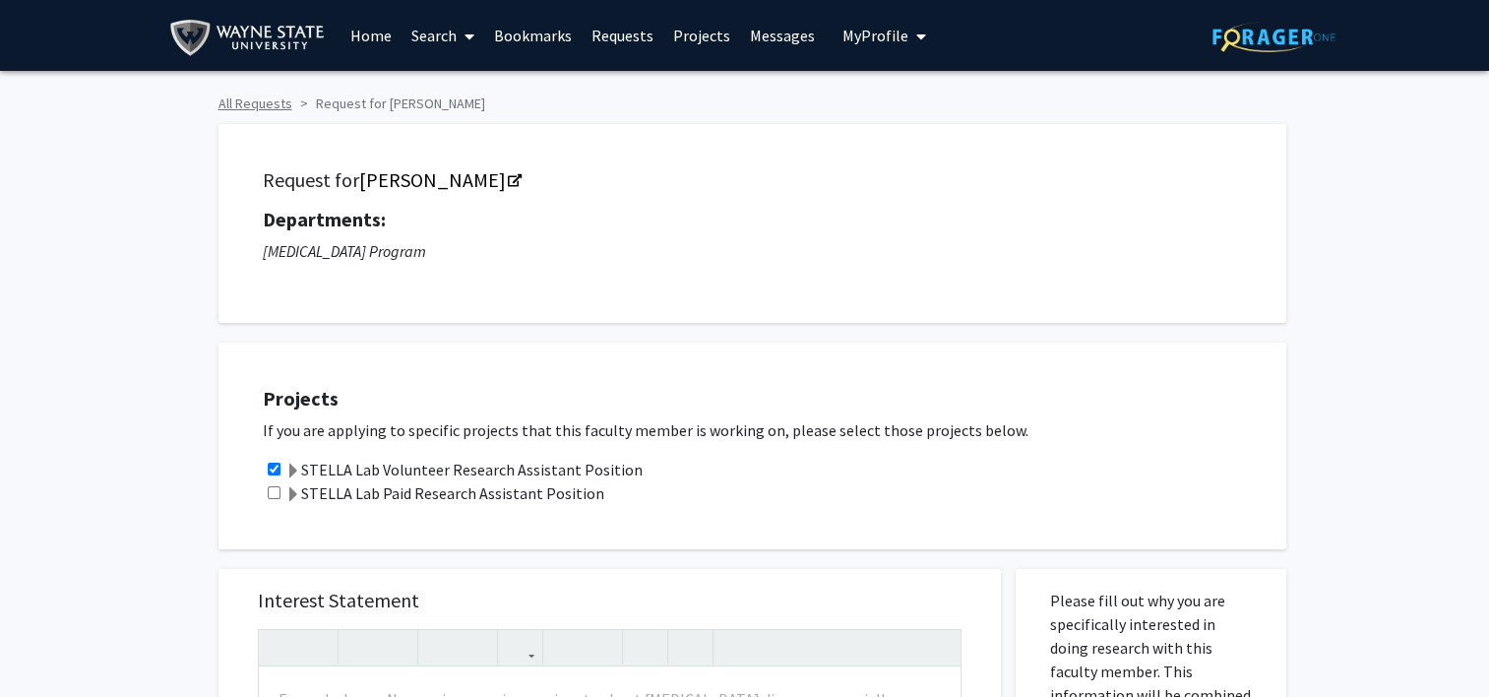
click at [256, 102] on link "All Requests" at bounding box center [255, 103] width 74 height 18
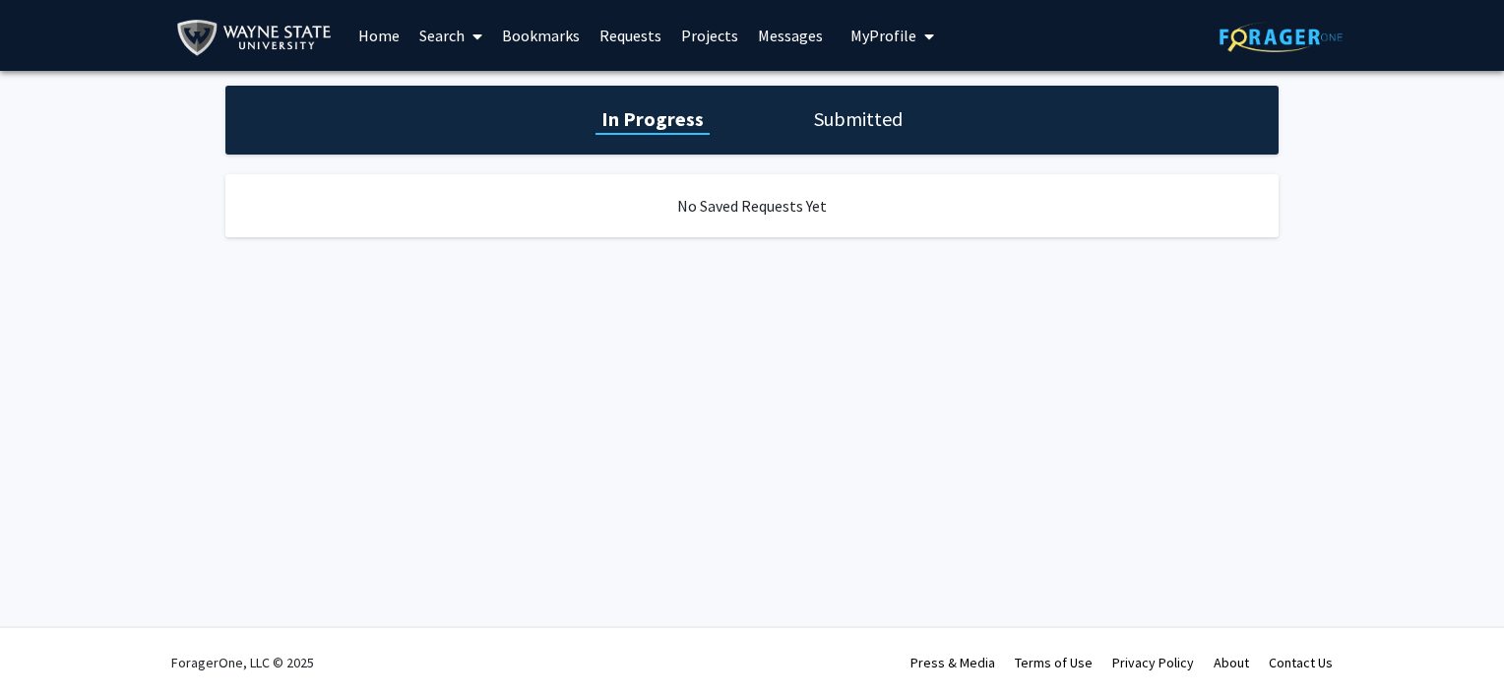
click at [547, 39] on link "Bookmarks" at bounding box center [540, 35] width 97 height 69
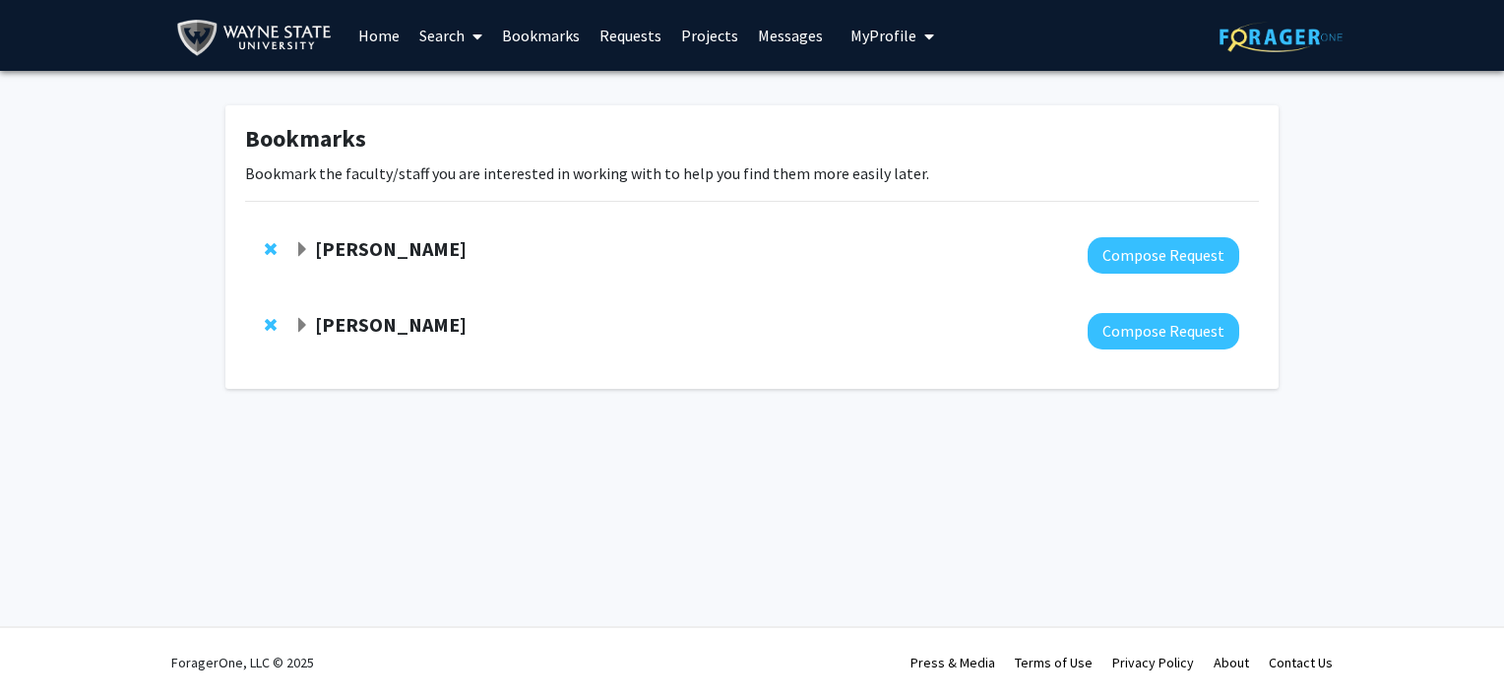
click at [387, 244] on strong "[PERSON_NAME]" at bounding box center [391, 248] width 152 height 25
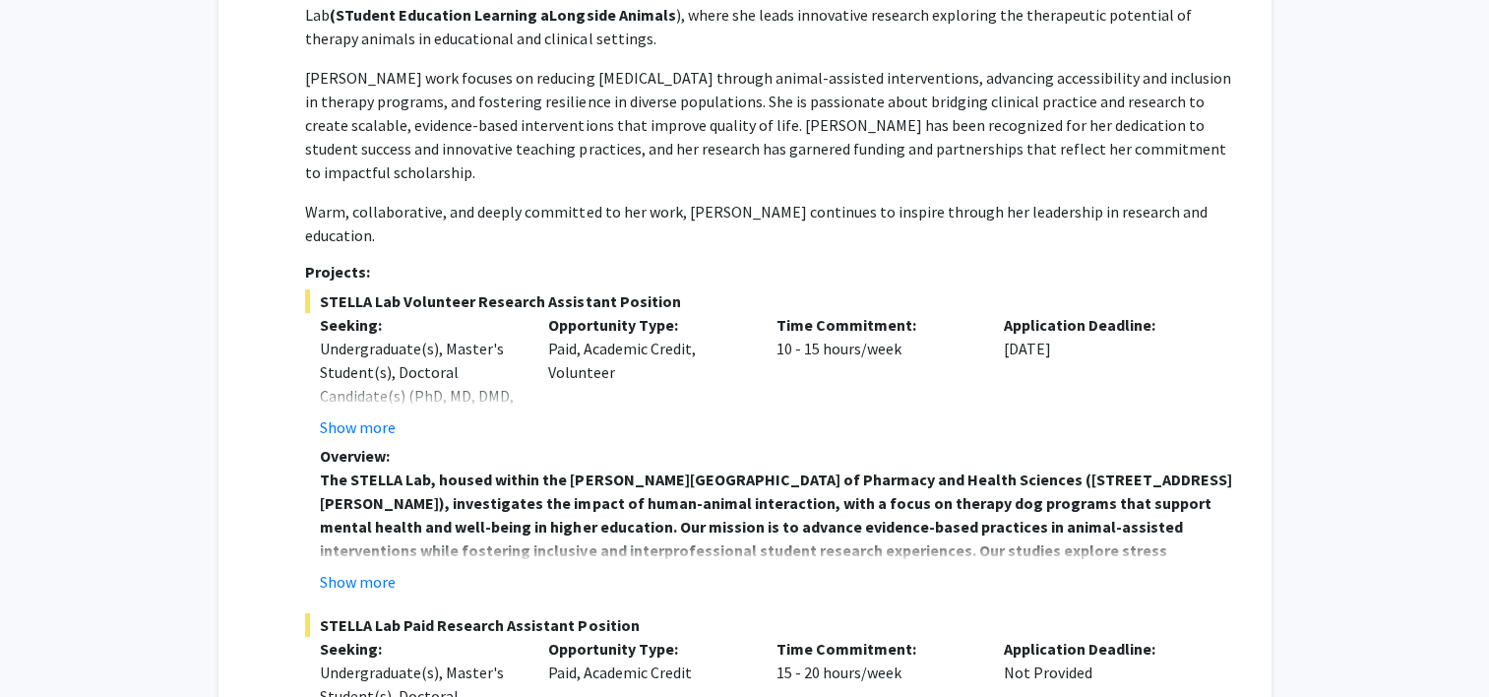
scroll to position [381, 0]
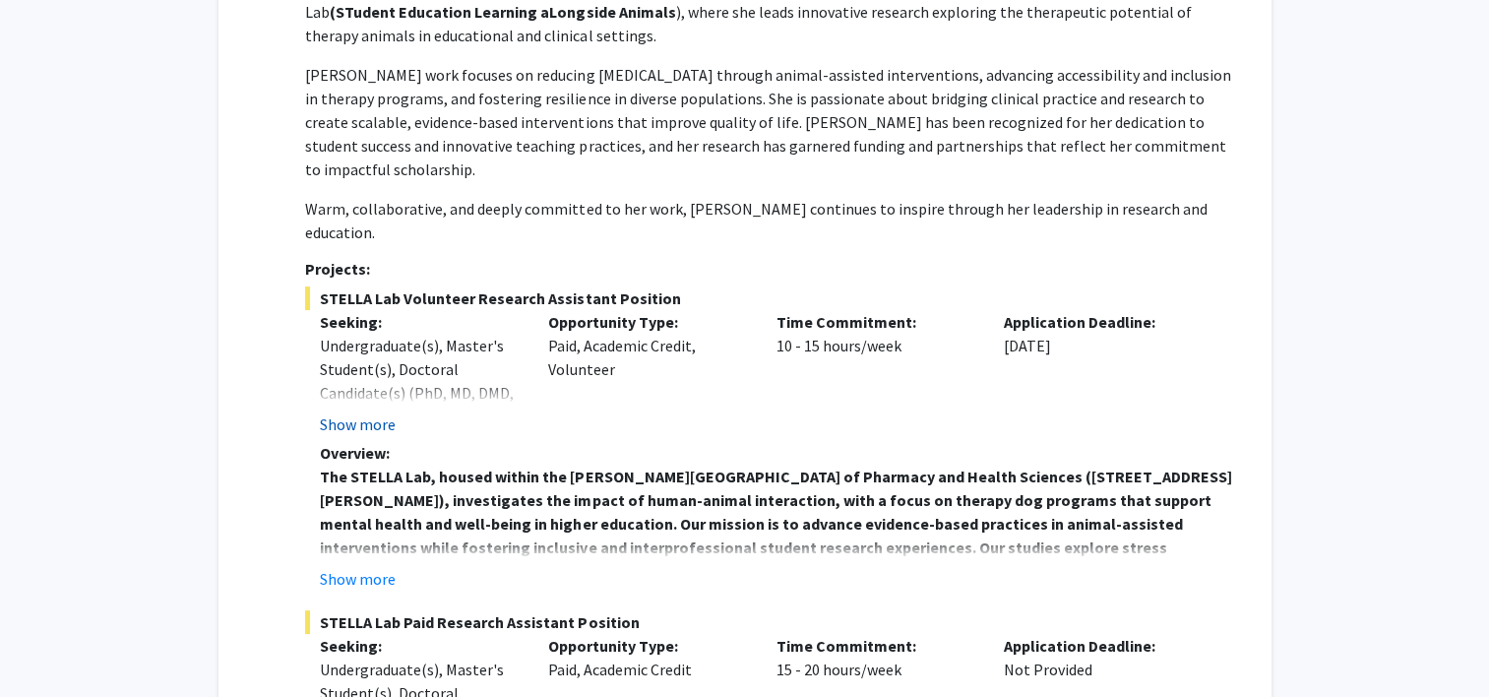
click at [363, 412] on button "Show more" at bounding box center [358, 424] width 76 height 24
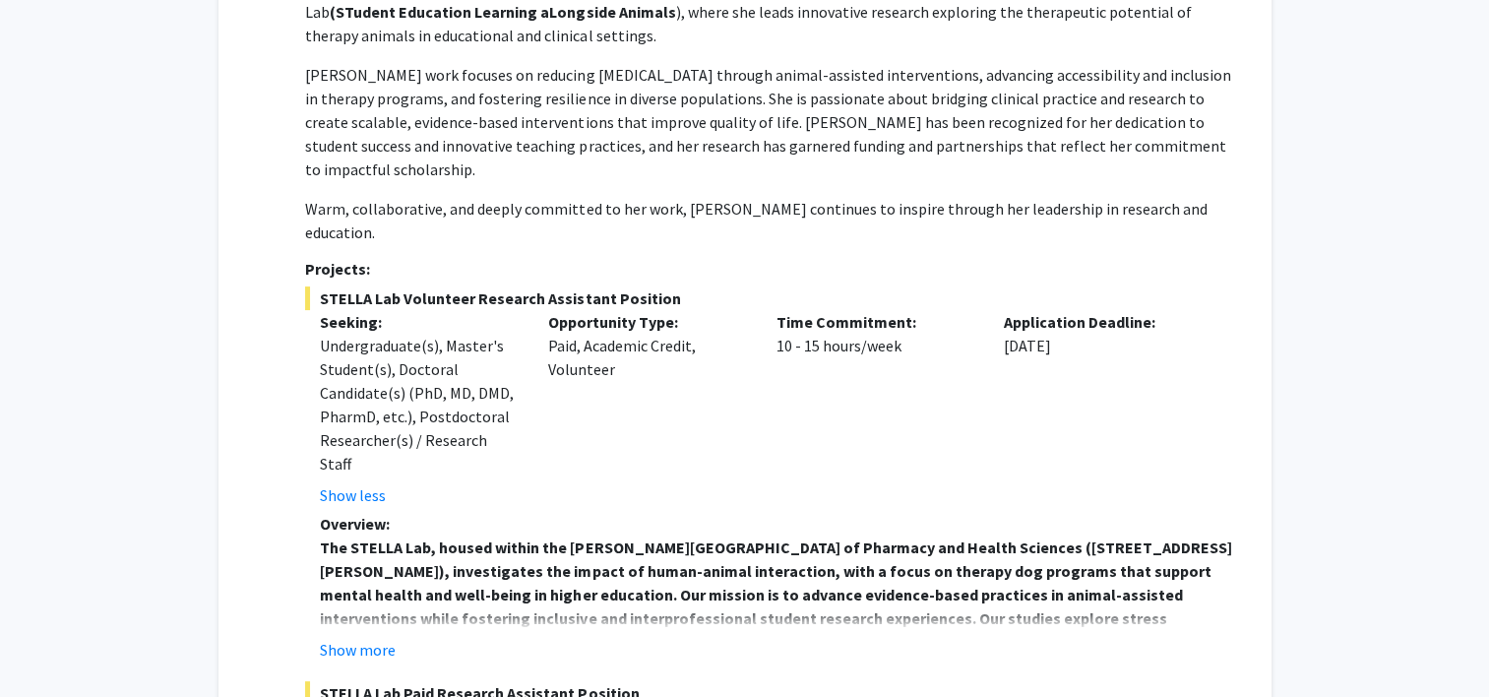
scroll to position [559, 0]
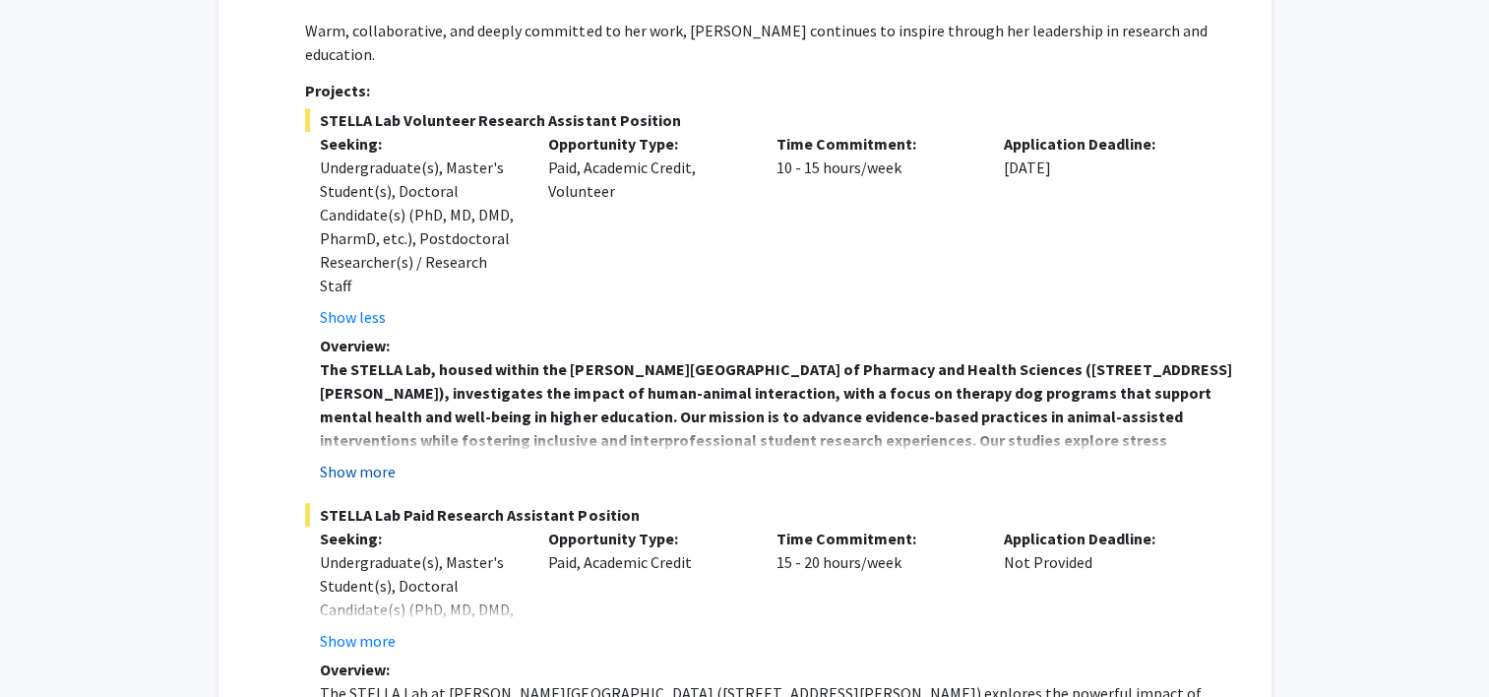
click at [354, 460] on button "Show more" at bounding box center [358, 472] width 76 height 24
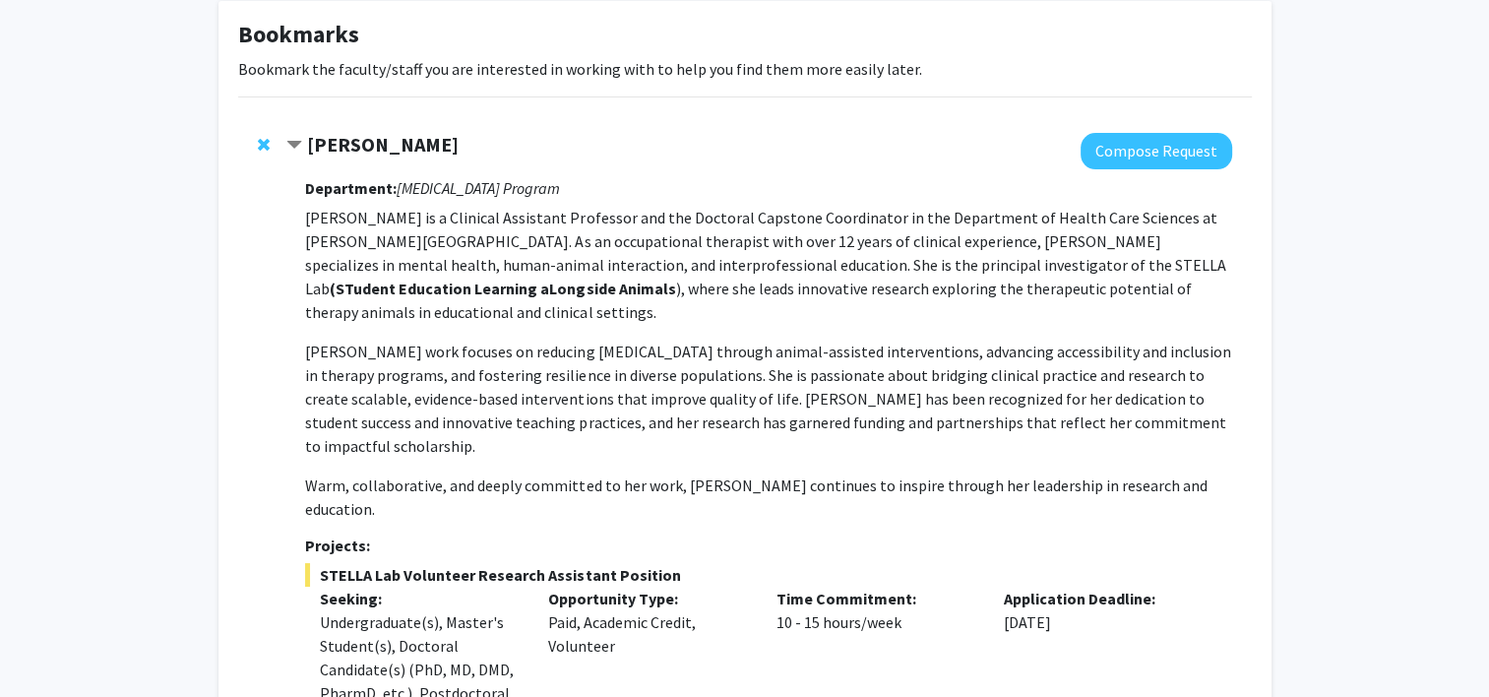
scroll to position [102, 0]
